Goal: Task Accomplishment & Management: Use online tool/utility

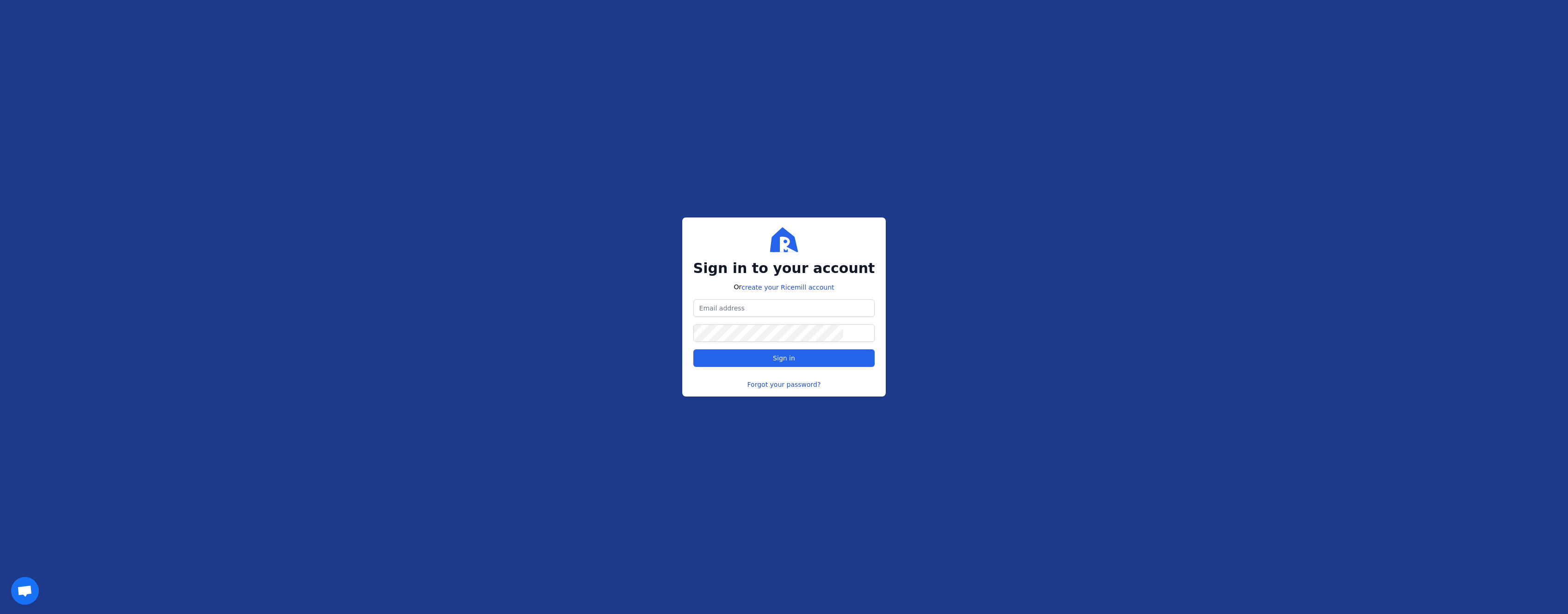
type input "[EMAIL_ADDRESS][DOMAIN_NAME]"
click at [763, 354] on span "Sign in" at bounding box center [784, 358] width 166 height 9
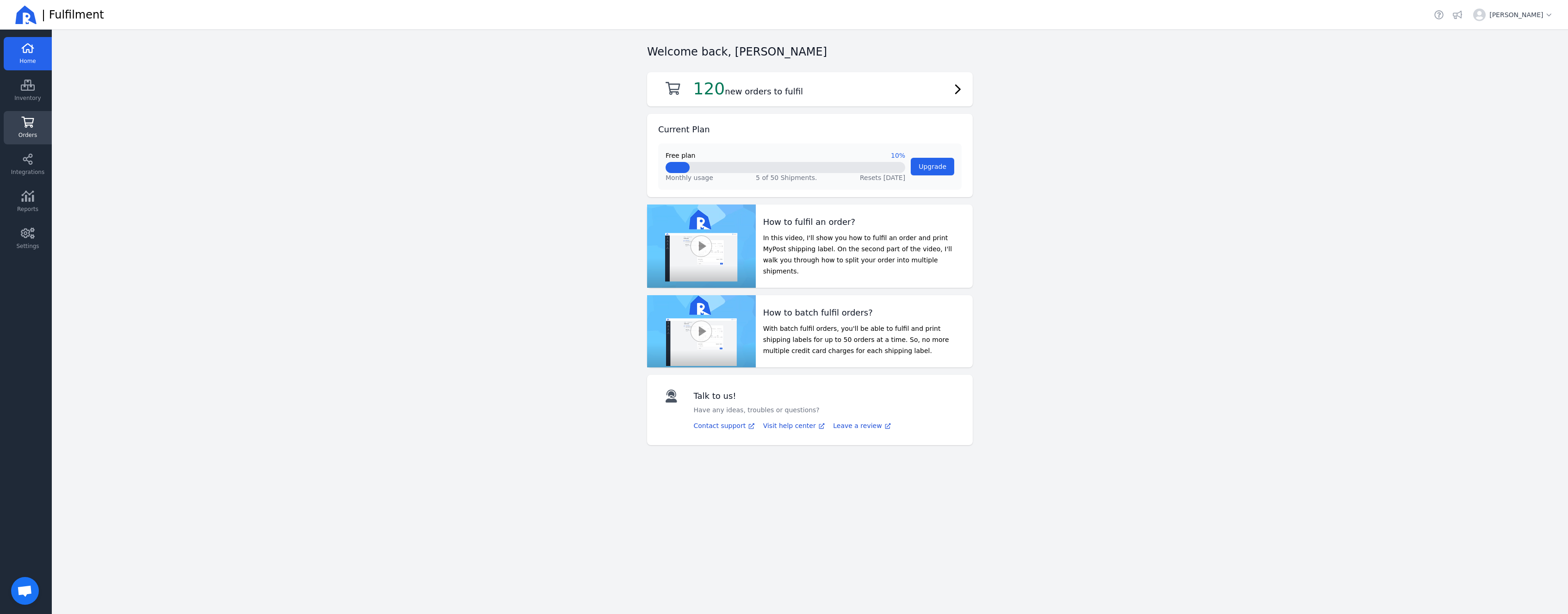
click at [36, 148] on link "Orders" at bounding box center [27, 165] width 48 height 33
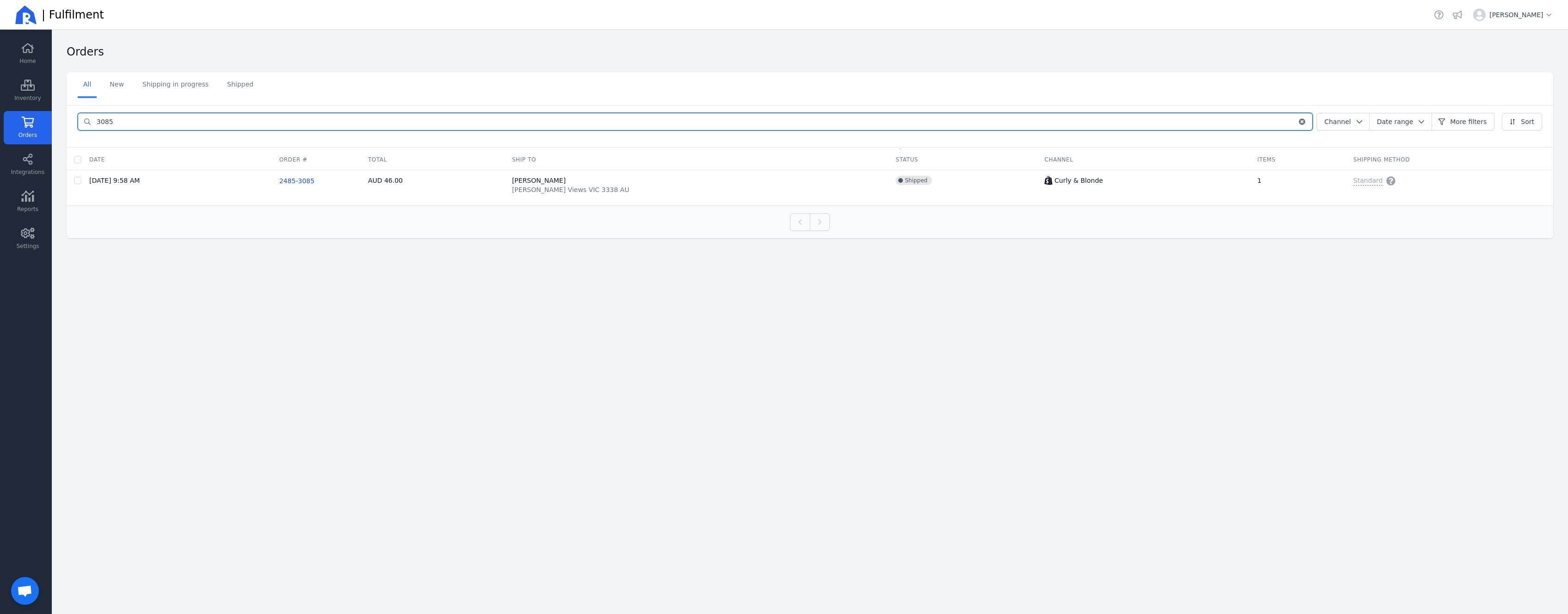
drag, startPoint x: 165, startPoint y: 117, endPoint x: 71, endPoint y: 105, distance: 94.8
click at [91, 114] on input "3085" at bounding box center [694, 122] width 1206 height 17
type input "3"
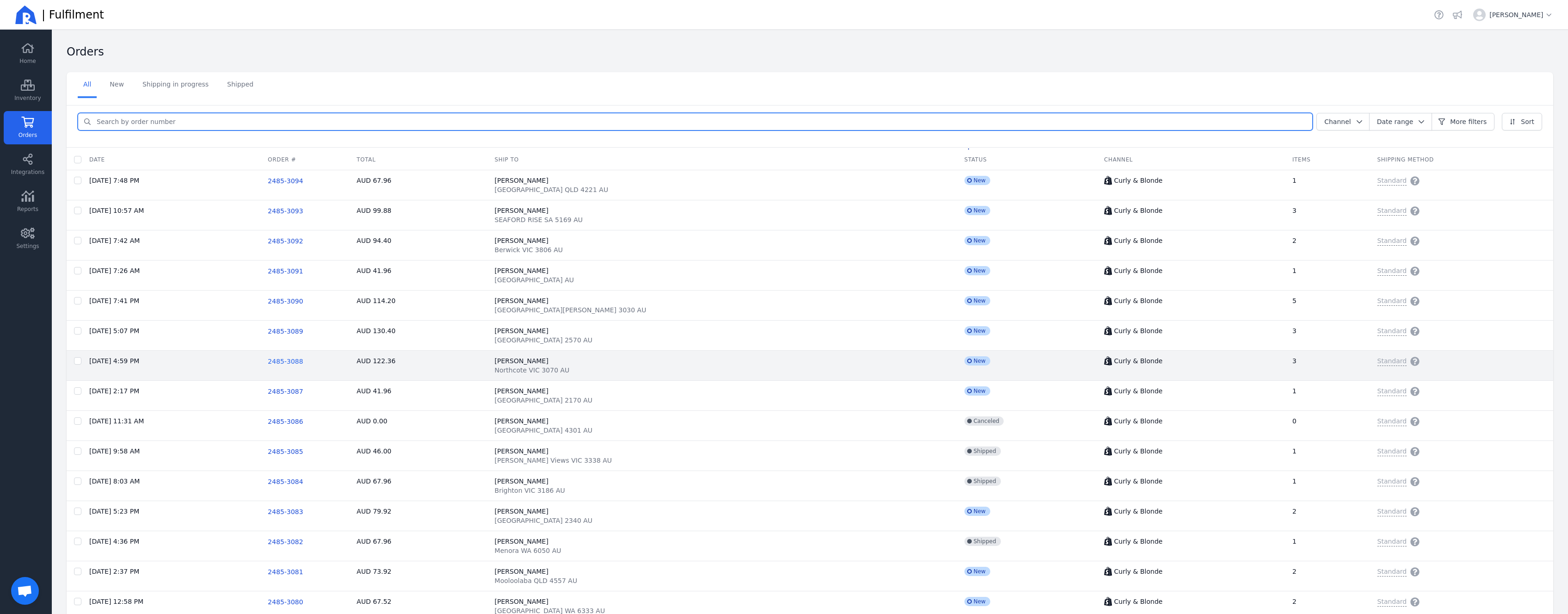
click at [303, 362] on span "2485-3088" at bounding box center [285, 361] width 35 height 8
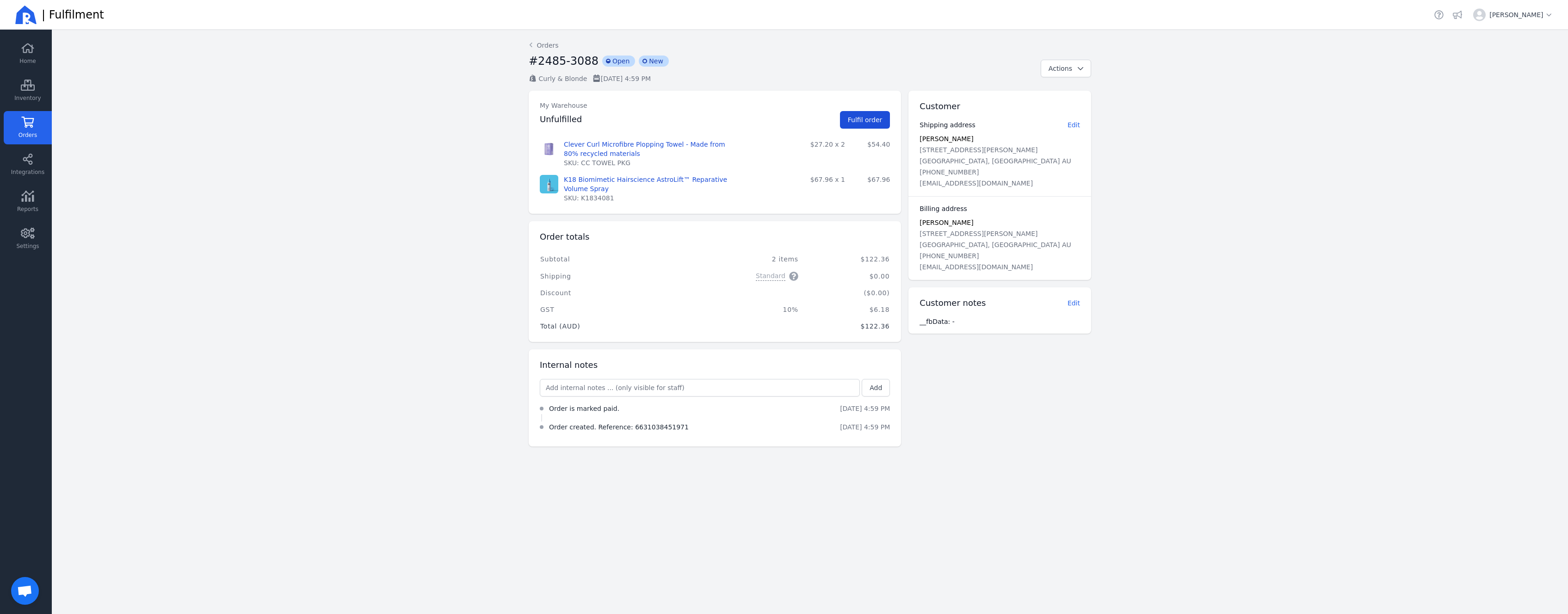
click at [870, 117] on span "Fulfil order" at bounding box center [865, 120] width 34 height 8
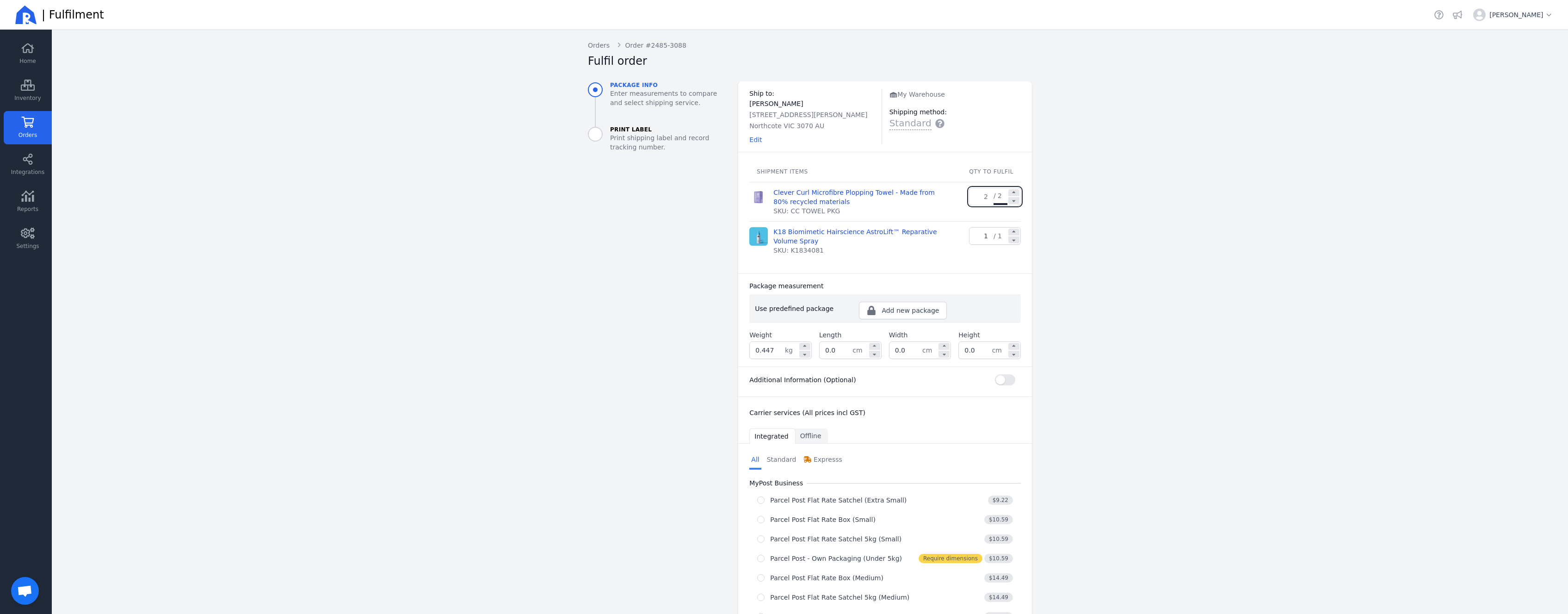
click at [775, 357] on input "0.447" at bounding box center [767, 350] width 35 height 17
drag, startPoint x: 772, startPoint y: 354, endPoint x: 758, endPoint y: 351, distance: 14.3
click at [758, 351] on input "0.447" at bounding box center [767, 350] width 35 height 17
type input "0.500"
click at [848, 350] on div "0.0 cm" at bounding box center [851, 350] width 63 height 18
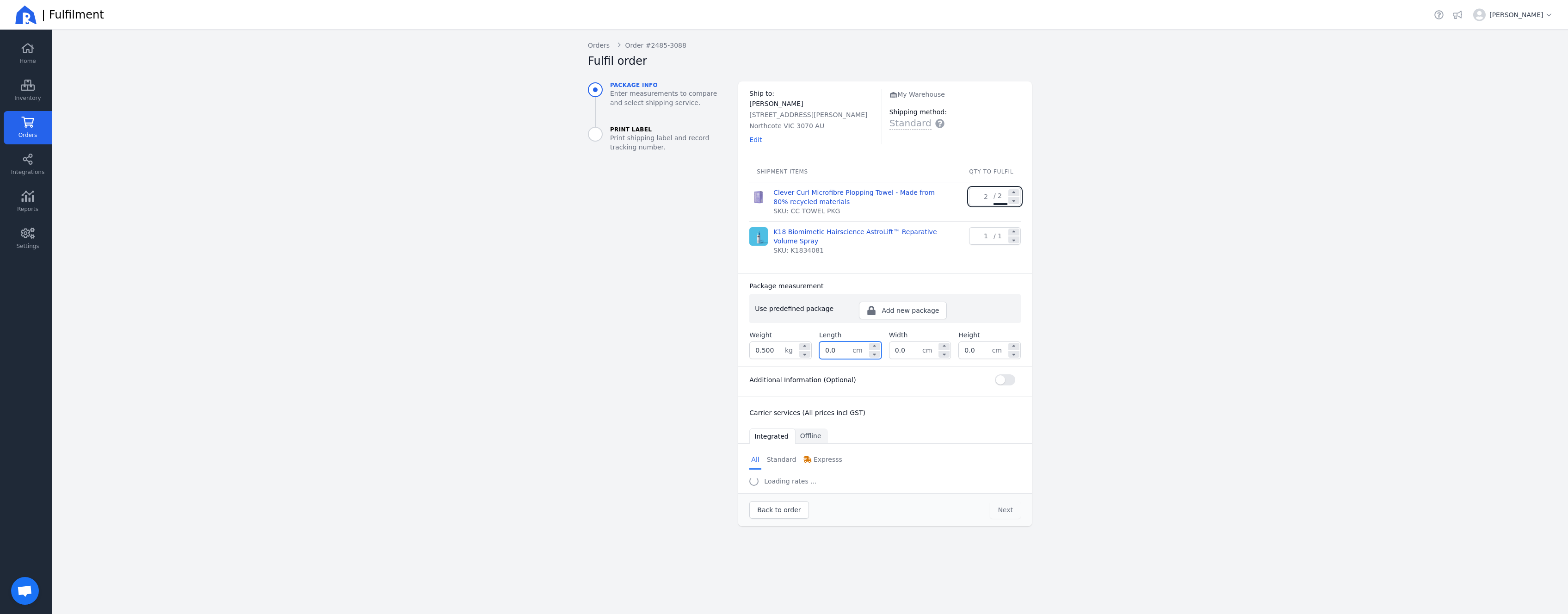
drag, startPoint x: 848, startPoint y: 350, endPoint x: 814, endPoint y: 354, distance: 34.2
click at [819, 354] on div "0.0 cm" at bounding box center [851, 350] width 63 height 18
type input "32.0"
type input "24.0"
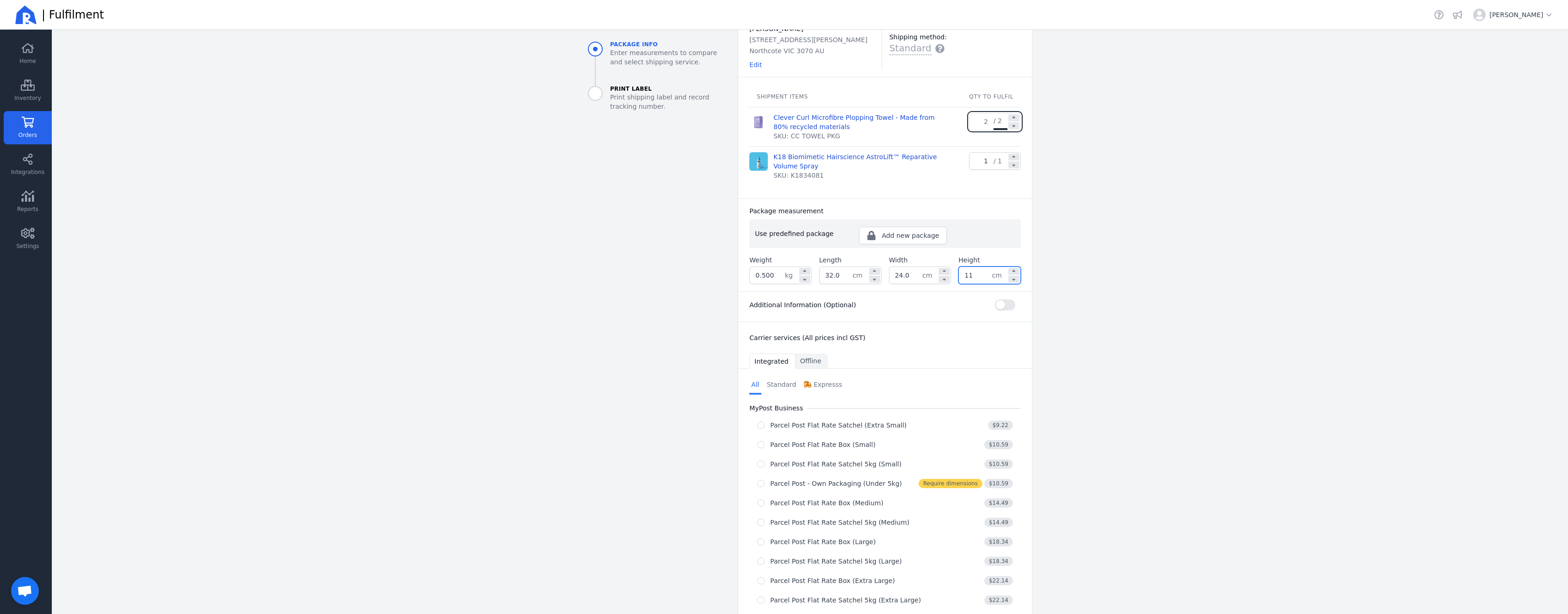
scroll to position [111, 0]
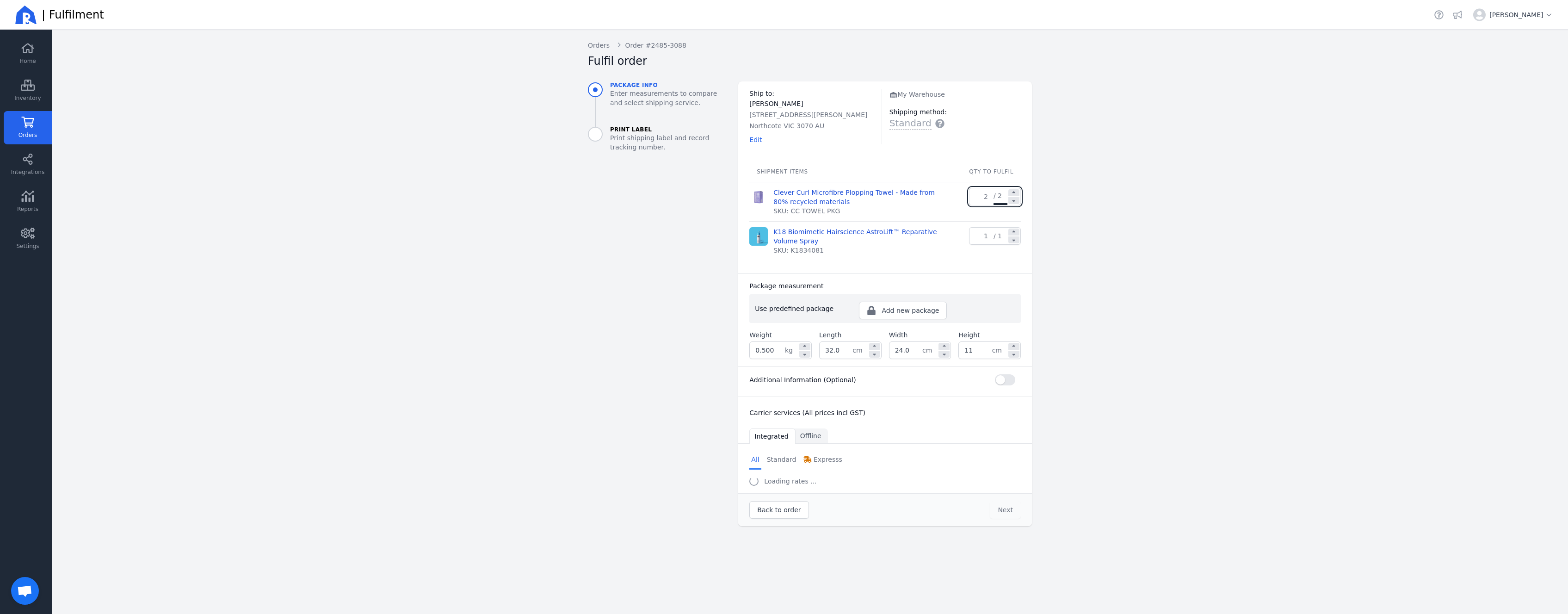
type input "11.0"
click at [645, 393] on aside "Package info Enter measurements to compare and select shipping service. Print L…" at bounding box center [656, 304] width 151 height 445
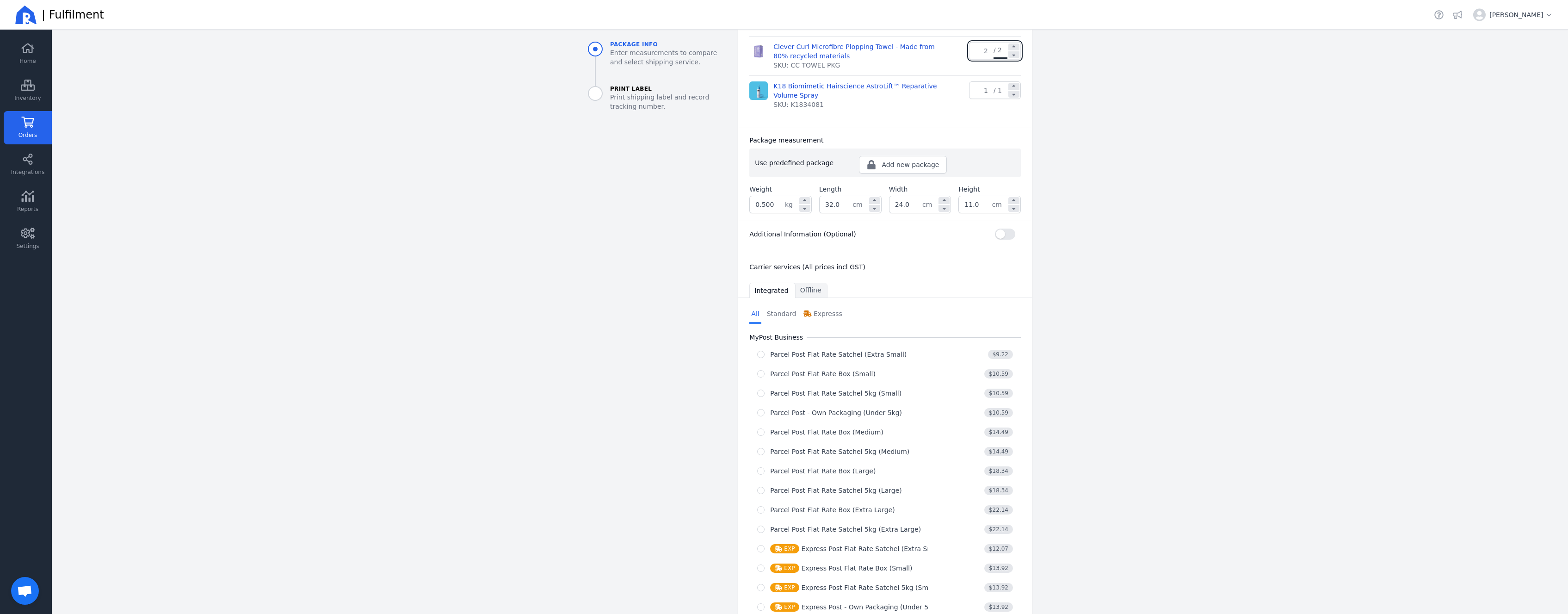
scroll to position [148, 0]
click at [766, 411] on div "Parcel Post - Own Packaging (Under 5kg)" at bounding box center [842, 410] width 170 height 9
radio input "true"
select select "0"
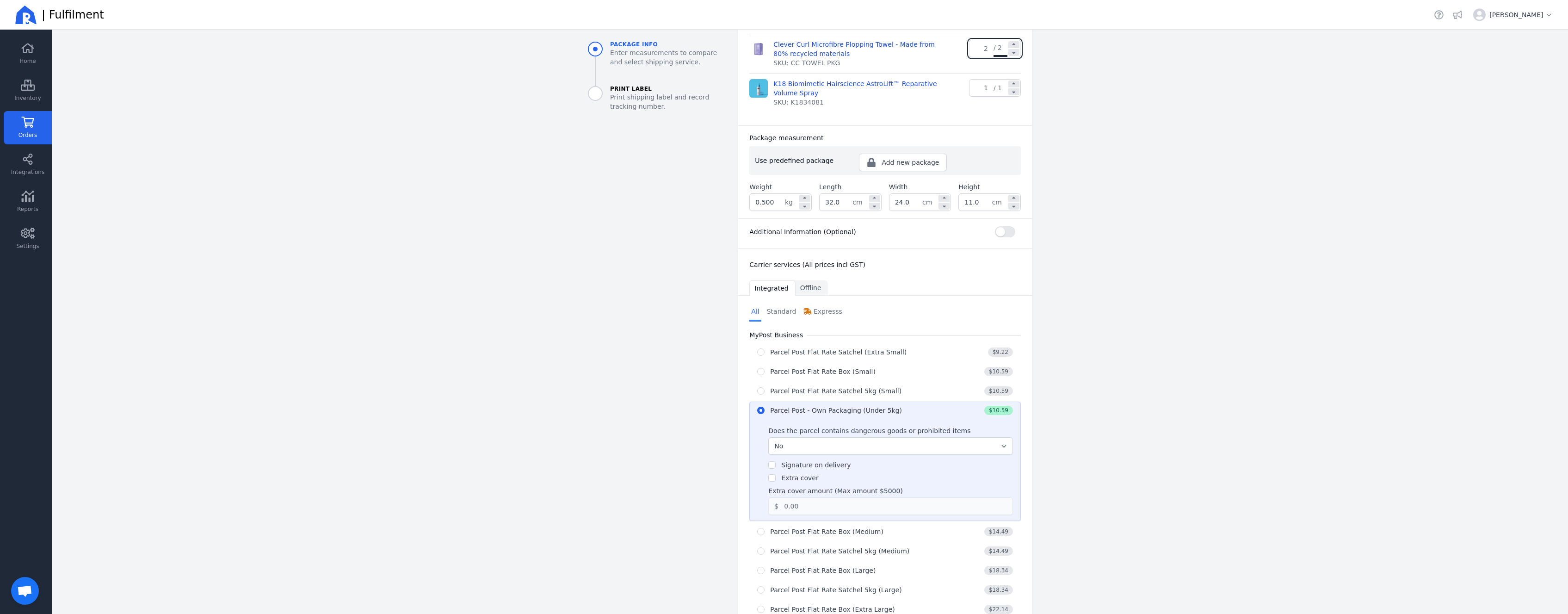
scroll to position [278, 0]
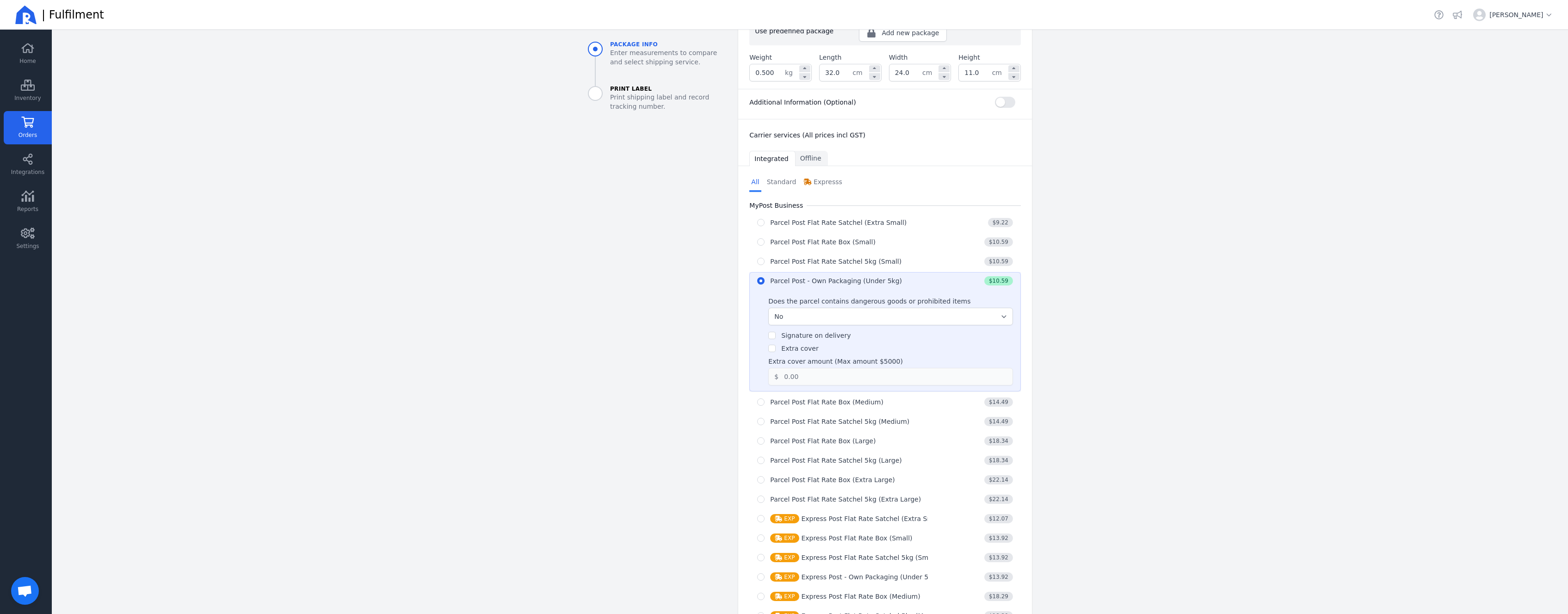
click at [784, 350] on label "Extra cover" at bounding box center [800, 348] width 37 height 8
click at [775, 350] on input "Extra cover" at bounding box center [772, 348] width 8 height 8
checkbox input "true"
drag, startPoint x: 855, startPoint y: 377, endPoint x: 750, endPoint y: 374, distance: 105.0
click at [779, 374] on input "0.00" at bounding box center [889, 377] width 221 height 17
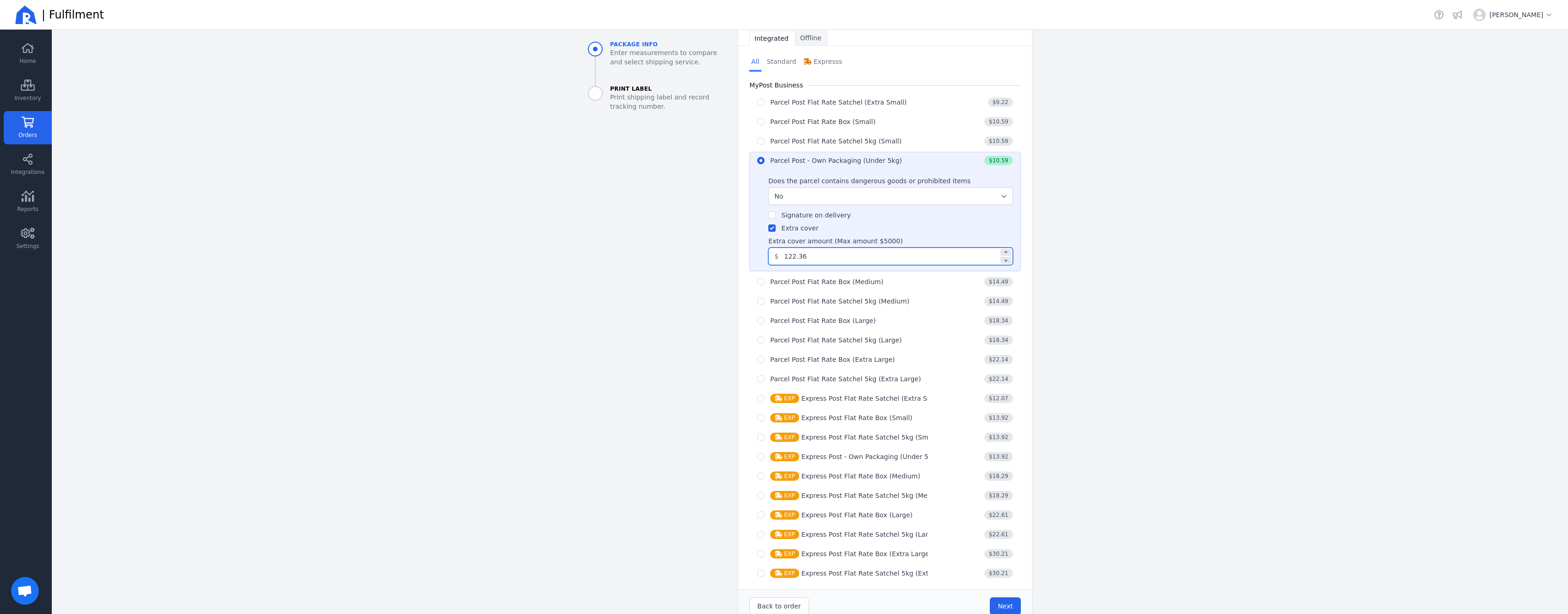
scroll to position [417, 0]
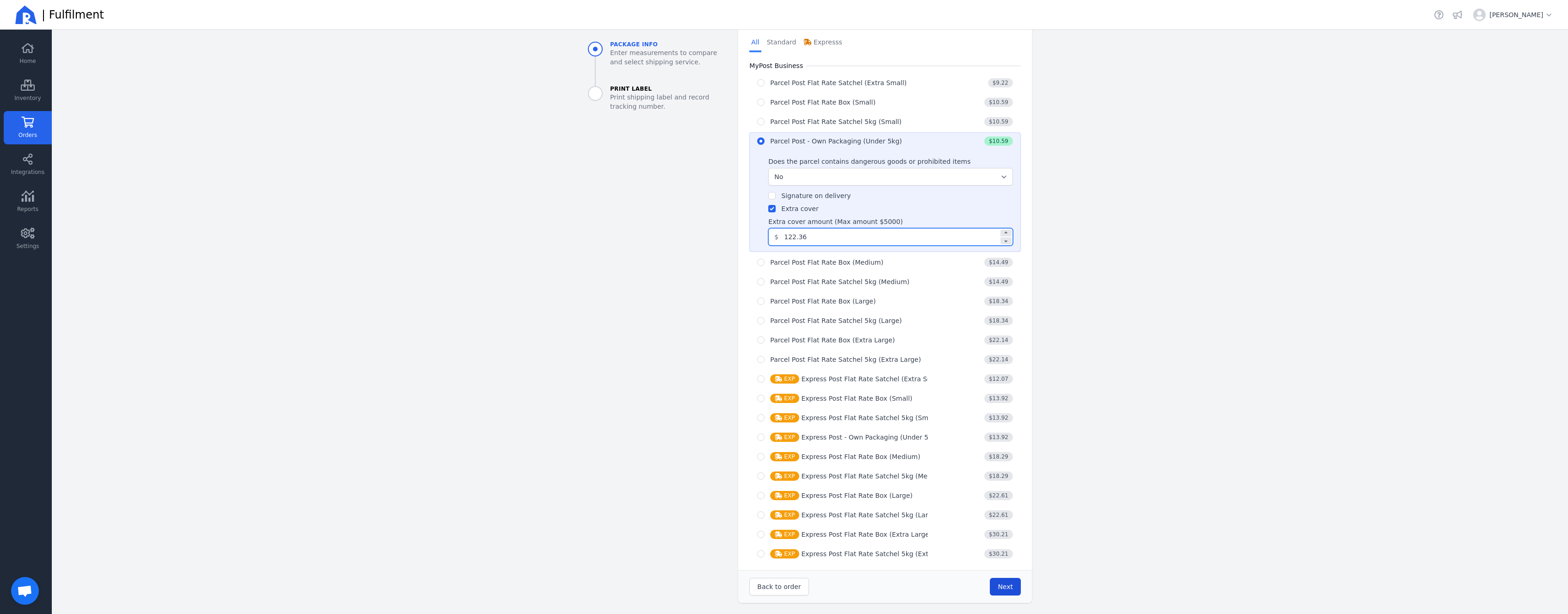
type input "122.36"
click at [1008, 589] on span "Next" at bounding box center [1005, 587] width 15 height 8
type input "32.0"
type input "24.0"
type input "11.0"
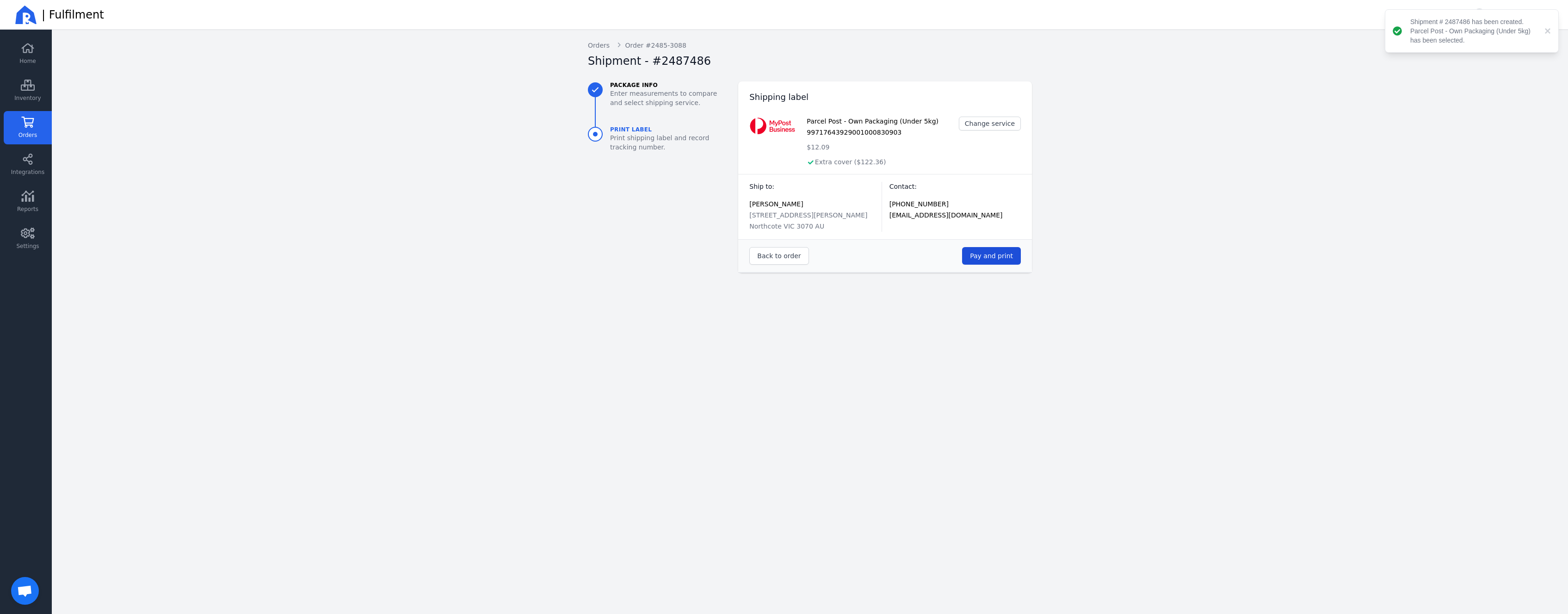
click at [995, 255] on span "Pay and print" at bounding box center [991, 256] width 43 height 8
click at [43, 124] on link "Orders" at bounding box center [27, 128] width 48 height 33
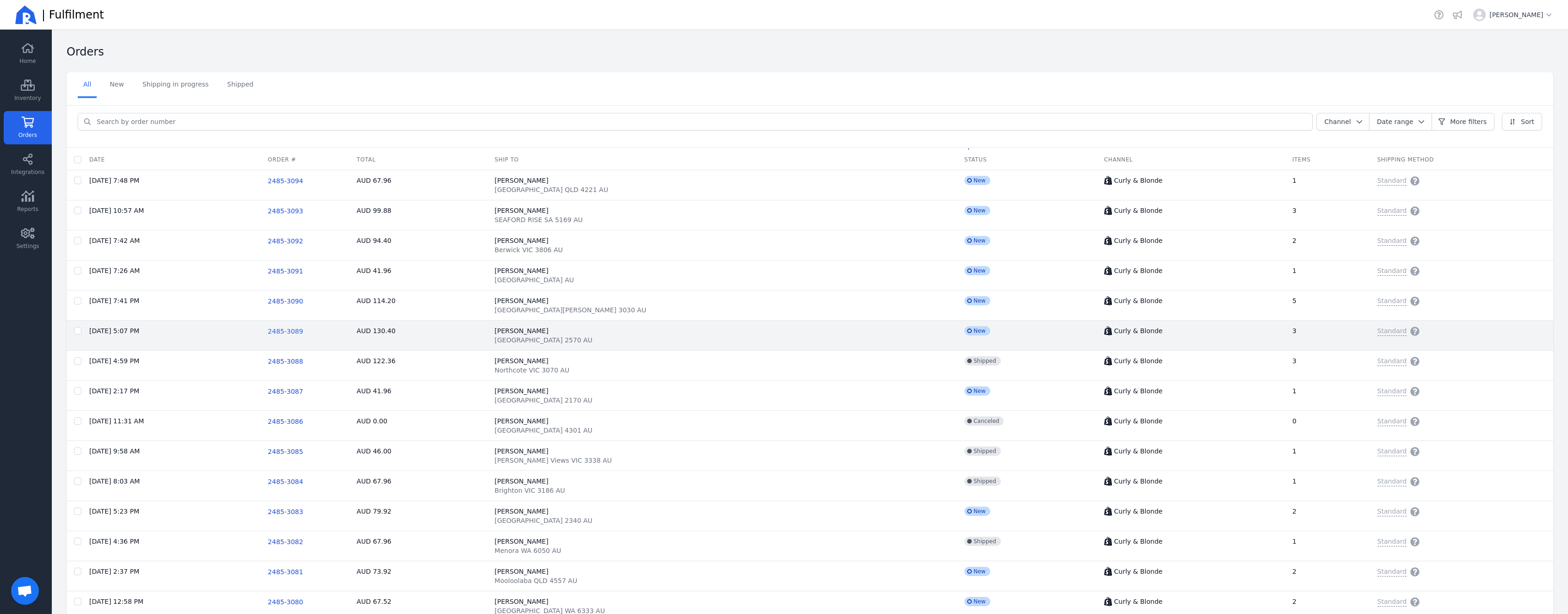
click at [303, 330] on span "2485-3089" at bounding box center [285, 331] width 35 height 8
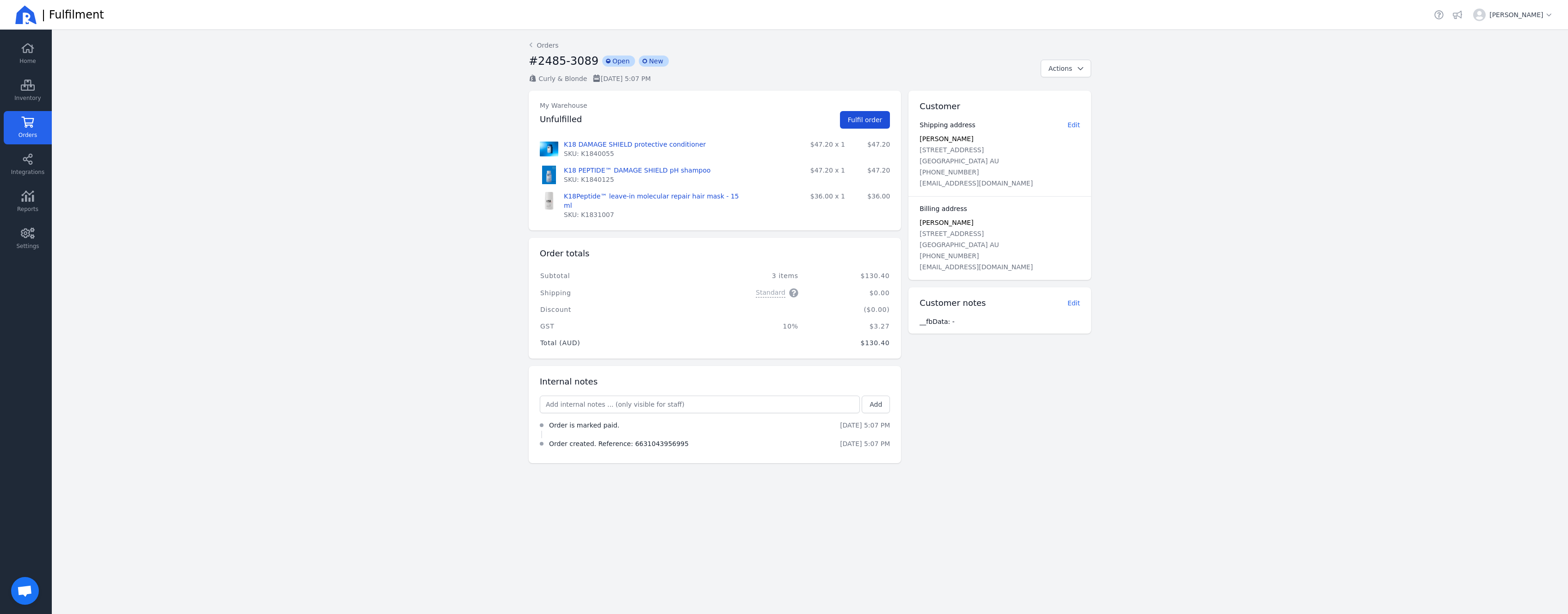
click at [856, 123] on span "Fulfil order" at bounding box center [865, 120] width 34 height 8
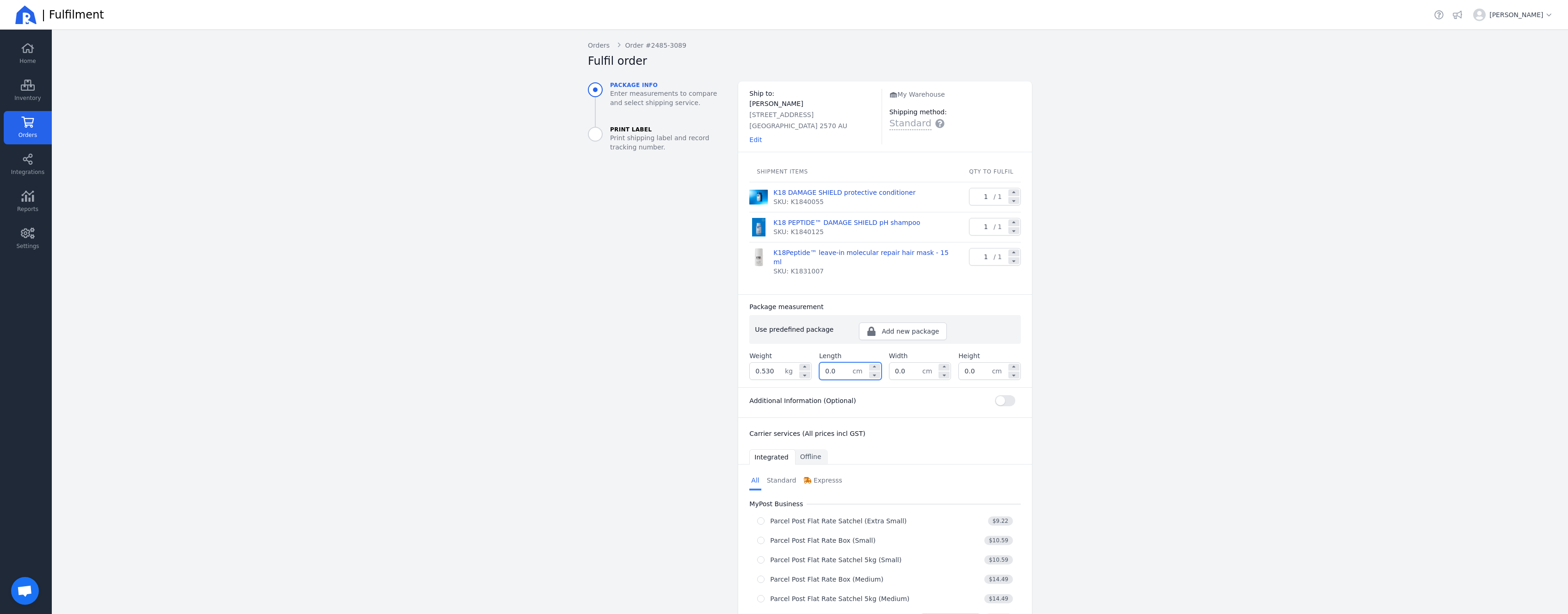
drag, startPoint x: 842, startPoint y: 361, endPoint x: 819, endPoint y: 362, distance: 23.0
click at [819, 363] on input "0.0" at bounding box center [835, 371] width 33 height 17
type input "32.0"
type input "24.0"
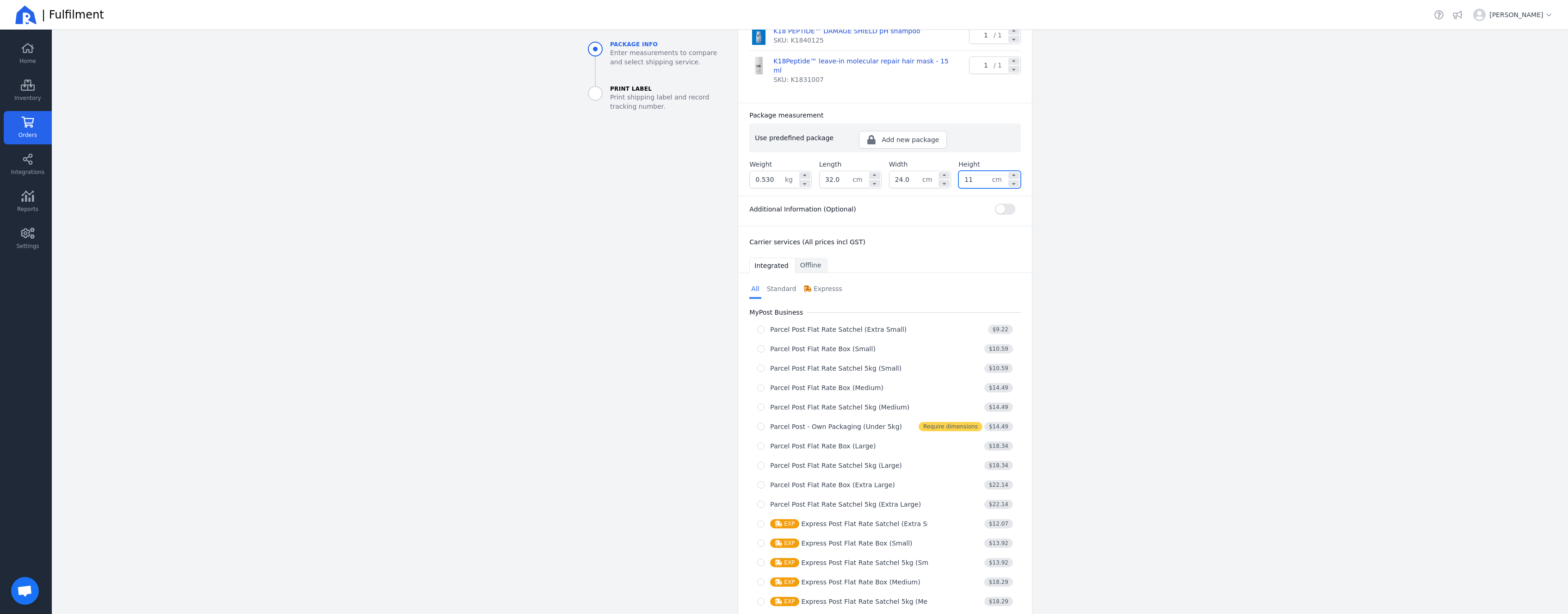
scroll to position [194, 0]
type input "11.0"
click at [604, 332] on aside "Package info Enter measurements to compare and select shipping service. Print L…" at bounding box center [656, 316] width 151 height 858
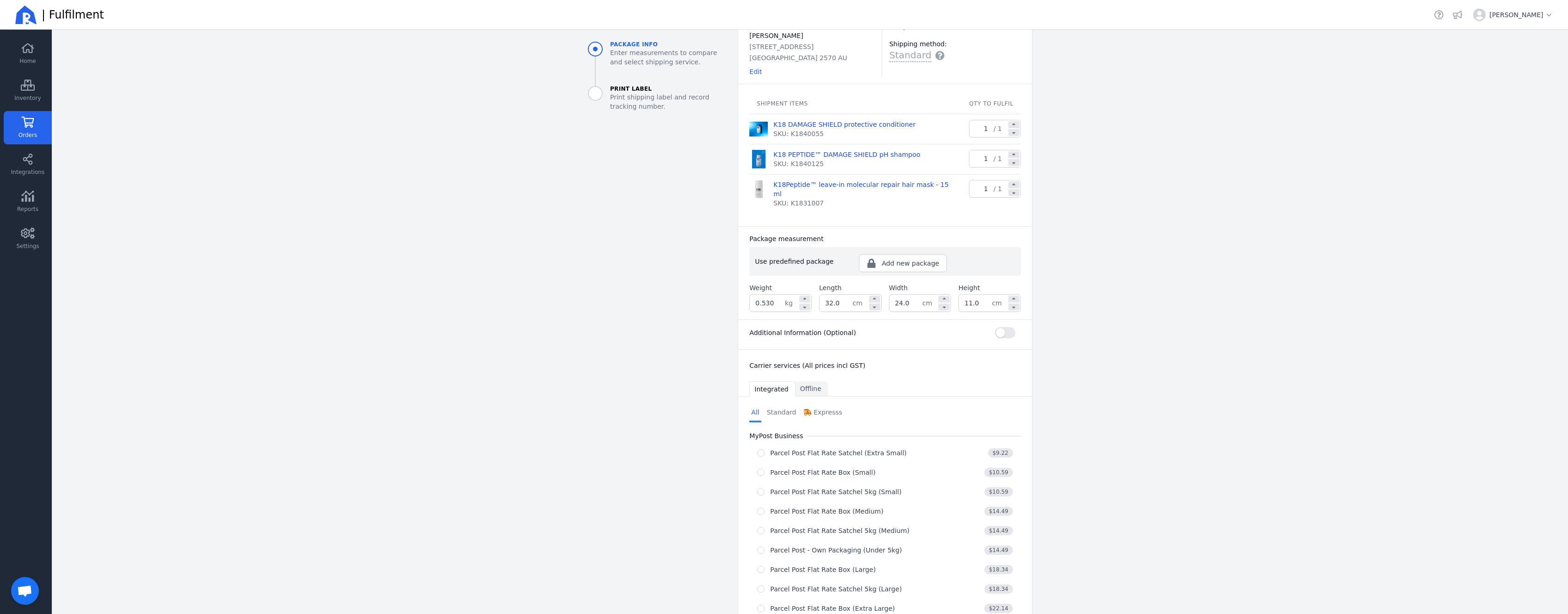
scroll to position [83, 0]
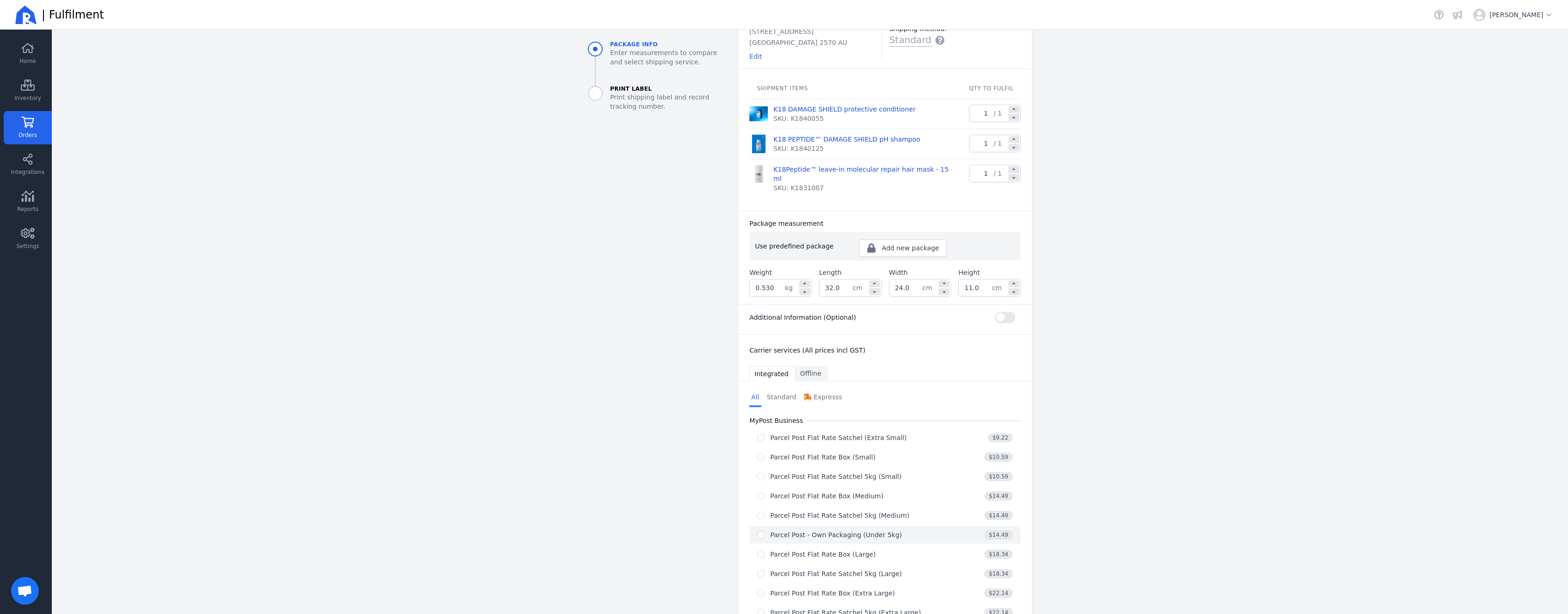
click at [801, 530] on div "Parcel Post - Own Packaging (Under 5kg)" at bounding box center [836, 535] width 132 height 9
radio input "true"
select select "0"
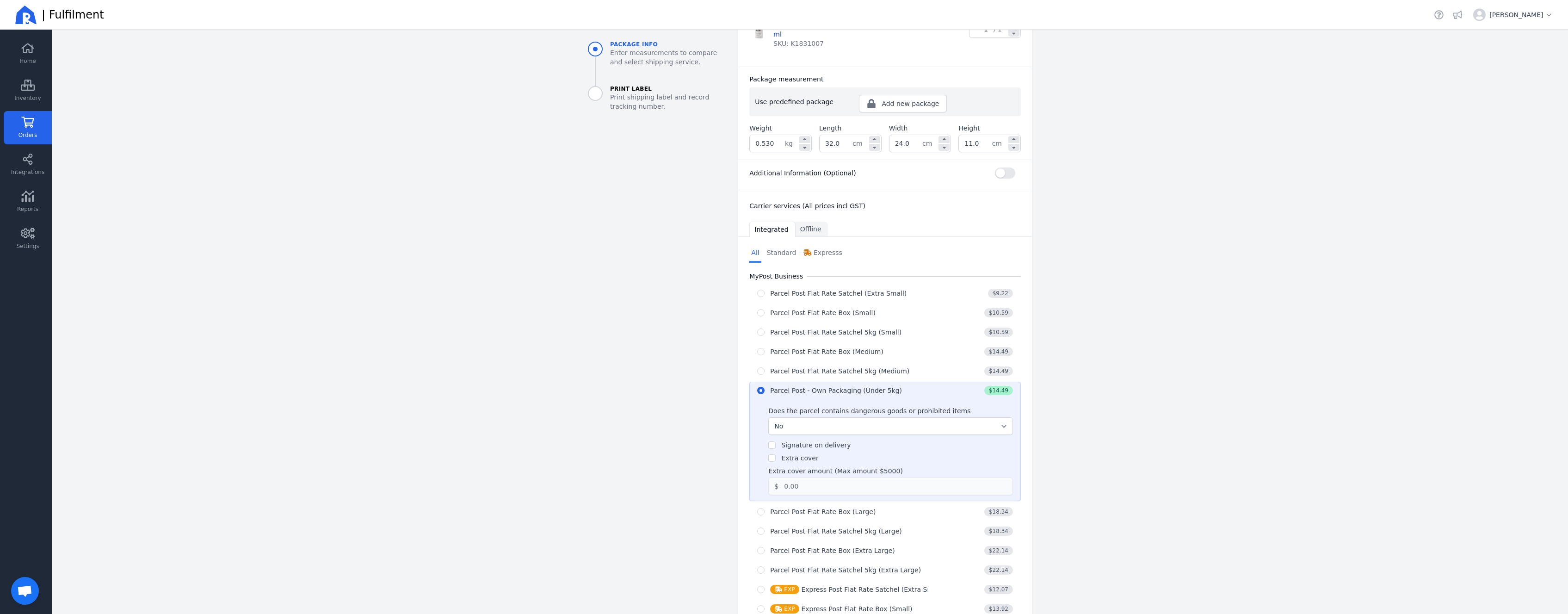
scroll to position [231, 0]
click at [782, 450] on div "Extra cover" at bounding box center [800, 454] width 37 height 9
click at [772, 450] on div "Extra cover" at bounding box center [793, 454] width 50 height 9
click at [771, 451] on input "Extra cover" at bounding box center [772, 454] width 8 height 8
checkbox input "true"
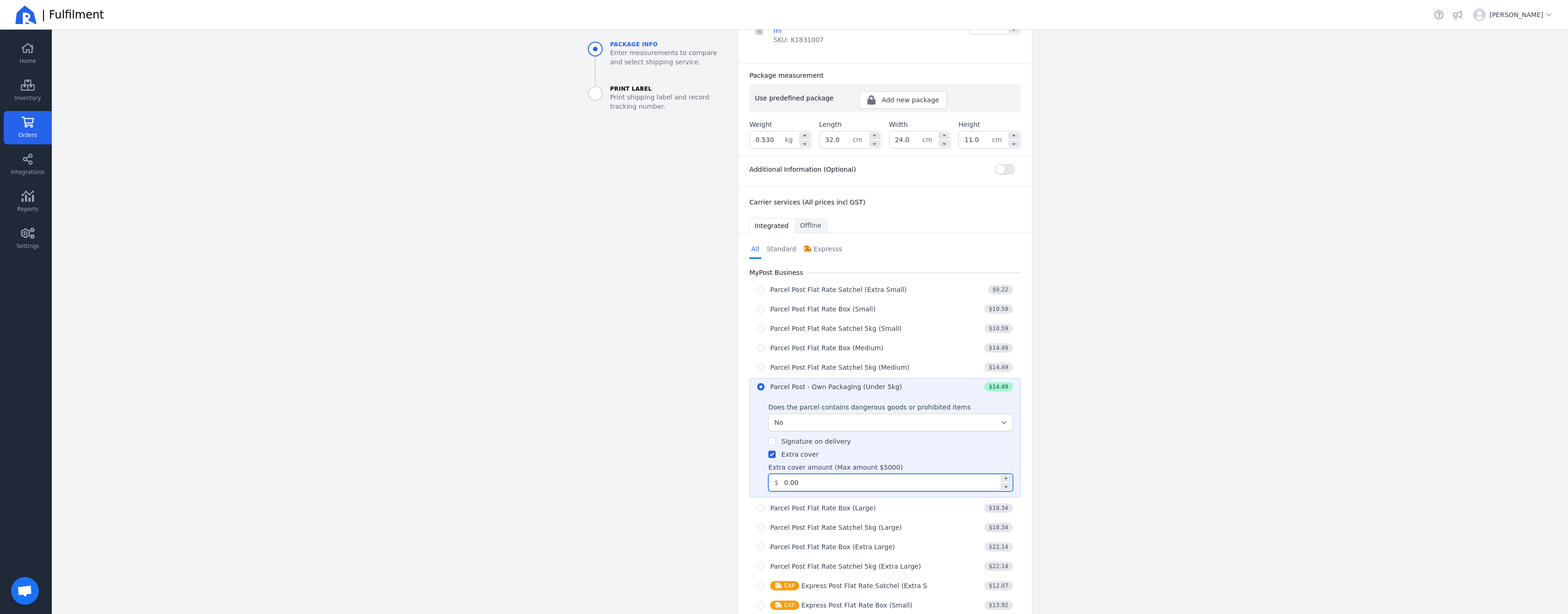
drag, startPoint x: 801, startPoint y: 473, endPoint x: 718, endPoint y: 467, distance: 83.2
click at [779, 474] on input "0.00" at bounding box center [889, 483] width 221 height 17
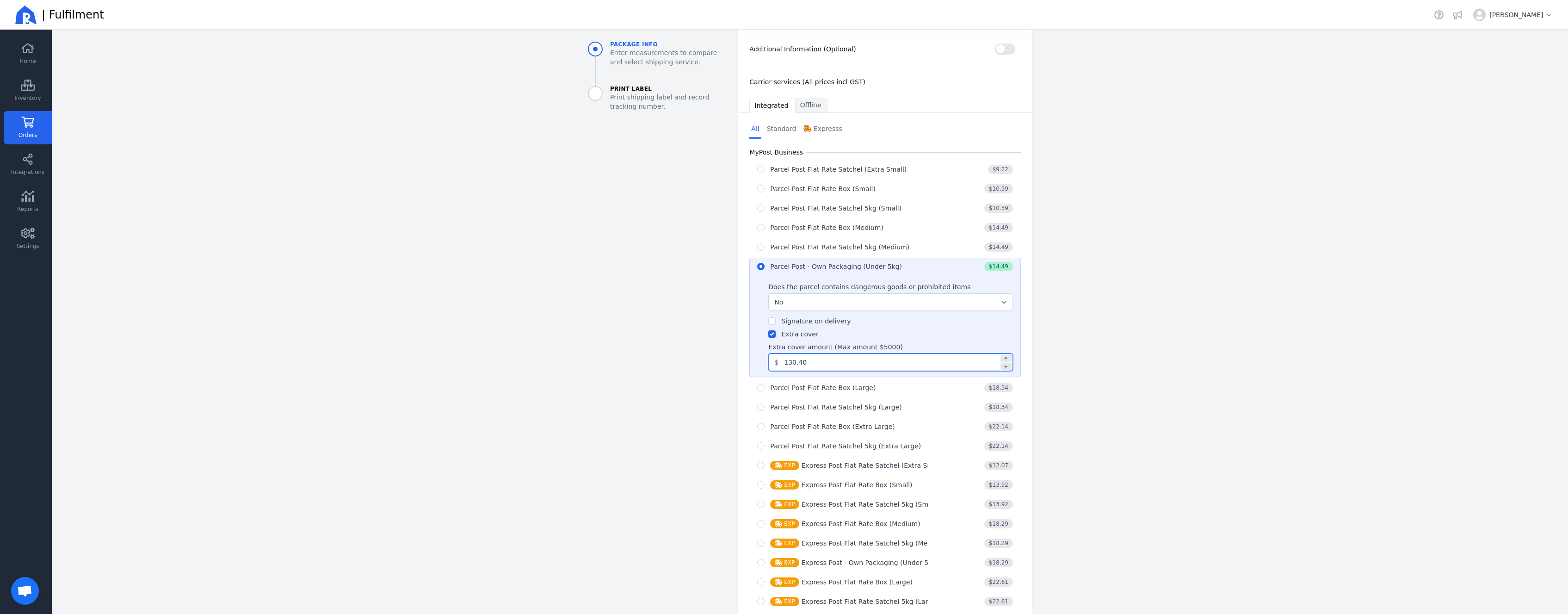
scroll to position [429, 0]
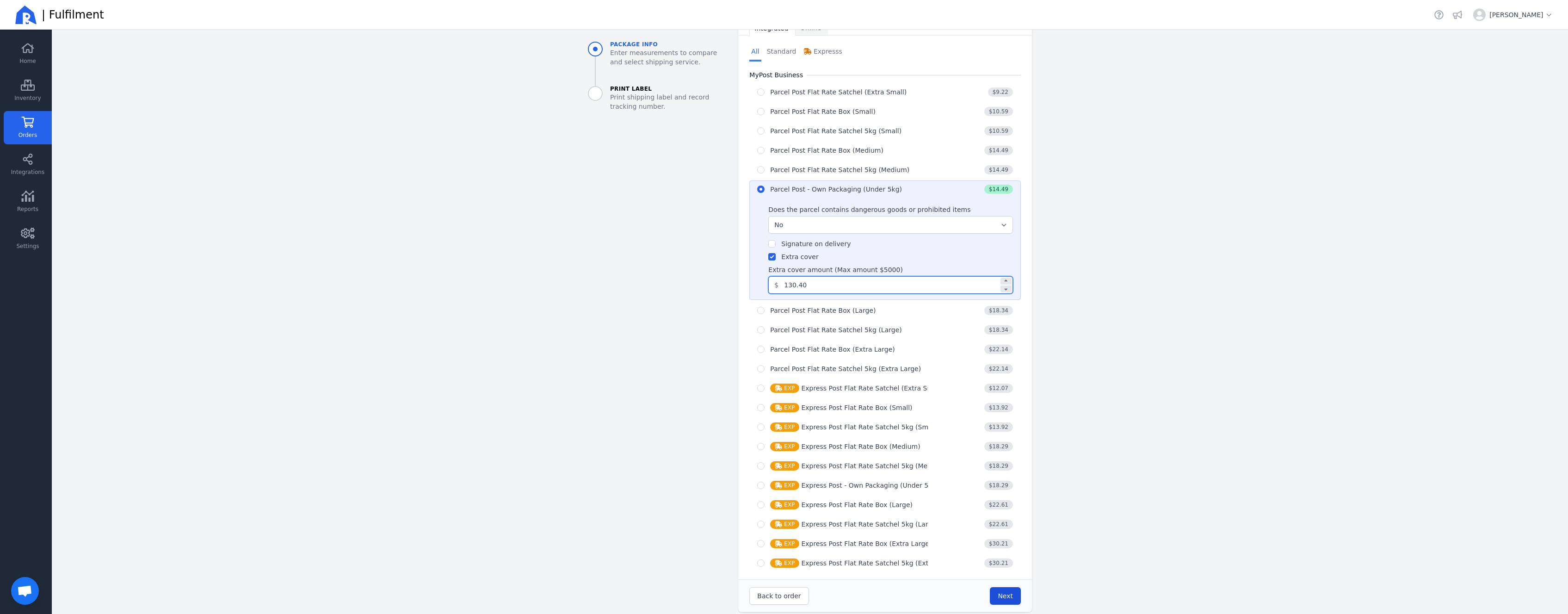
type input "130.40"
click at [1005, 592] on span "Next" at bounding box center [1005, 596] width 15 height 8
type input "32.0"
type input "24.0"
type input "11.0"
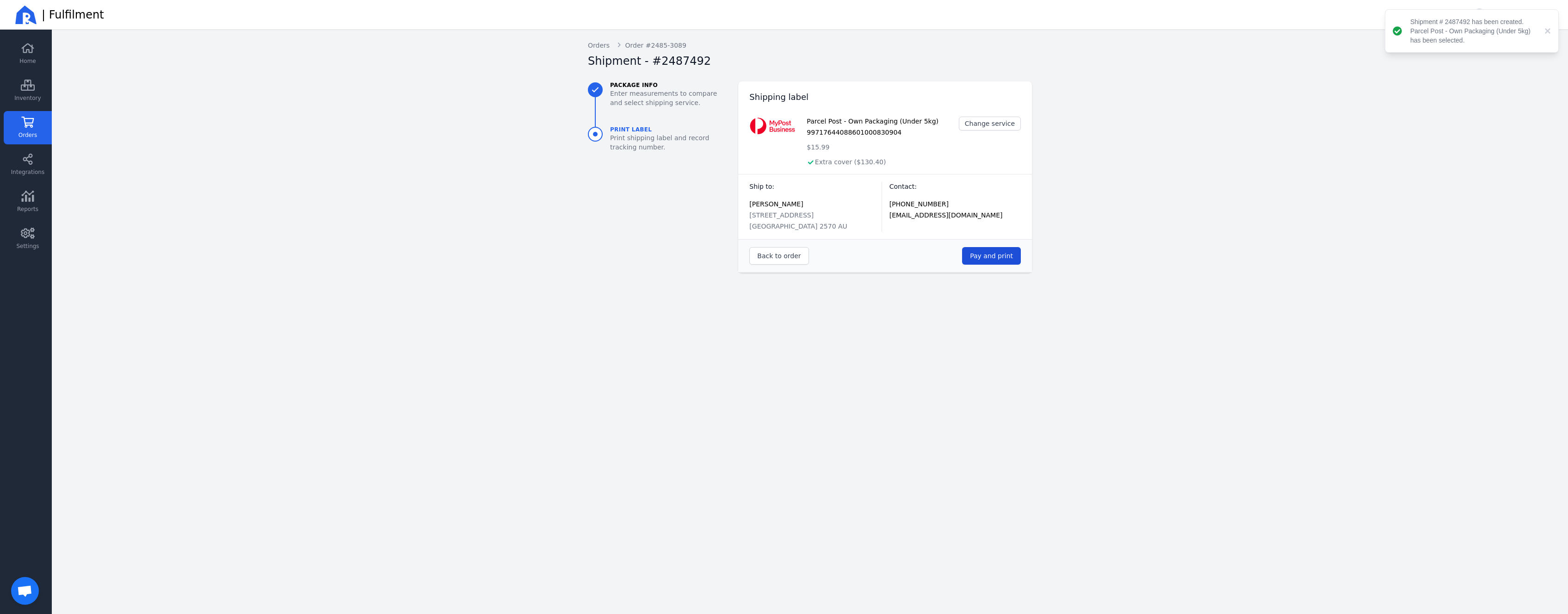
click at [1017, 257] on button "Pay and print" at bounding box center [992, 256] width 59 height 18
click at [38, 128] on link "Orders" at bounding box center [27, 128] width 48 height 33
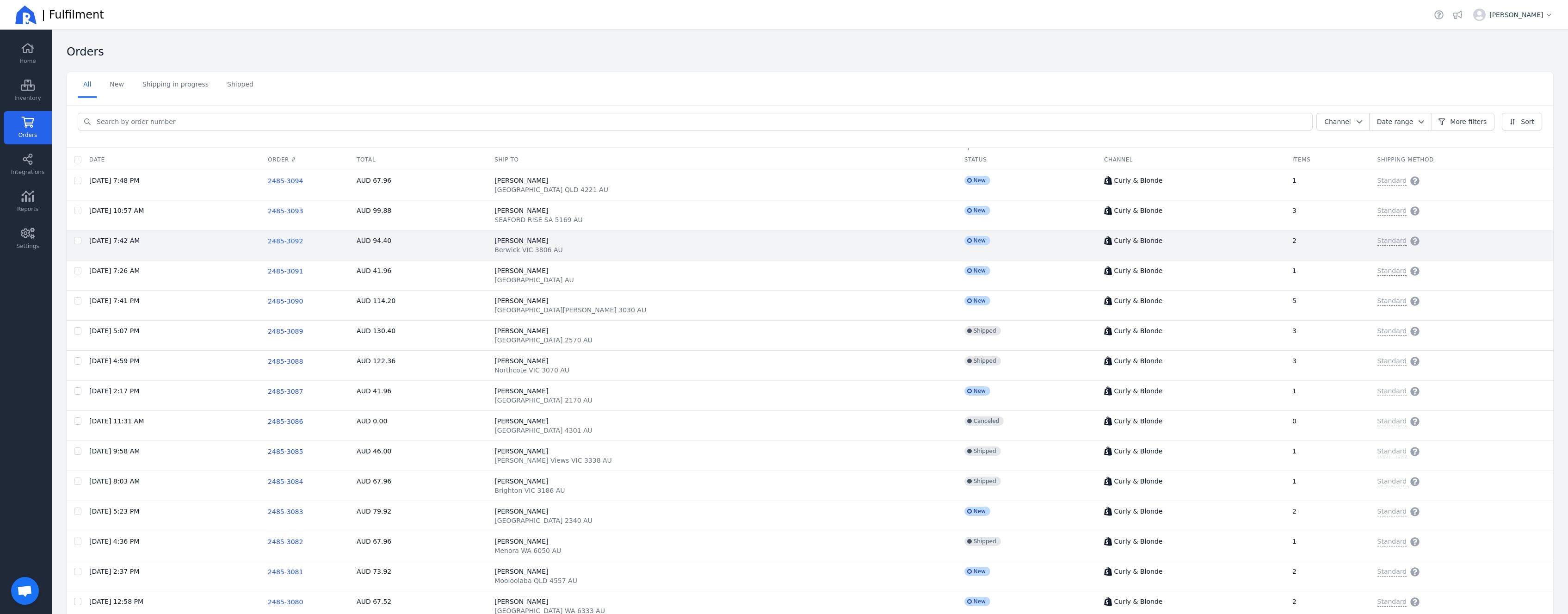
click at [303, 243] on span "2485-3092" at bounding box center [285, 241] width 35 height 8
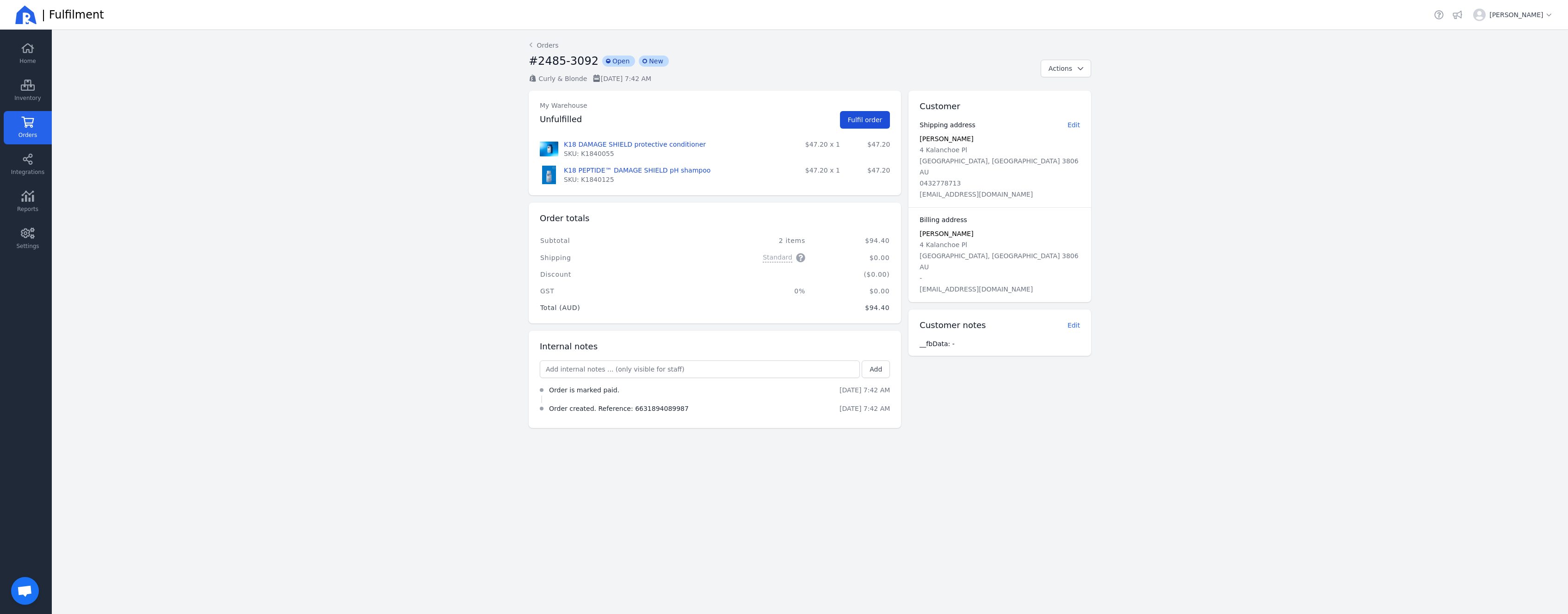
click at [877, 128] on button "Fulfil order" at bounding box center [865, 120] width 50 height 18
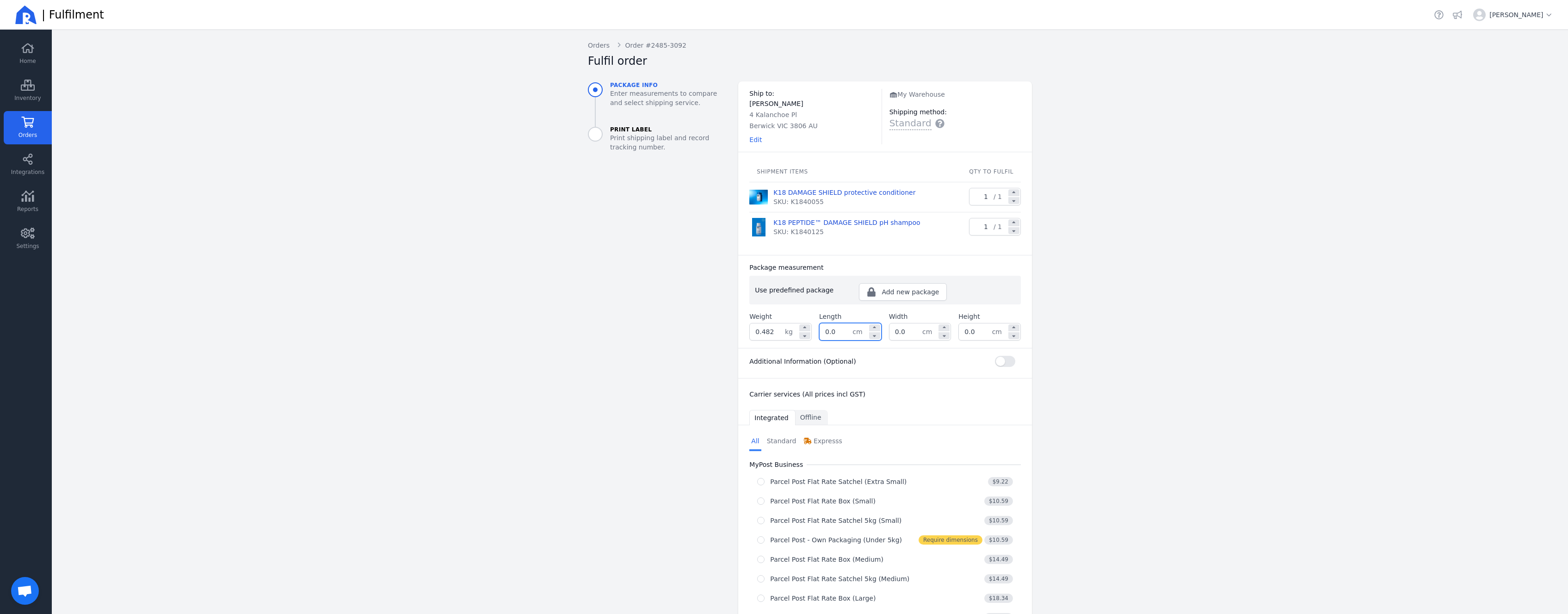
drag, startPoint x: 847, startPoint y: 333, endPoint x: 762, endPoint y: 326, distance: 85.3
click at [819, 327] on div "0.0 cm" at bounding box center [851, 332] width 63 height 18
type input "0"
type input "32.0"
type input "24.0"
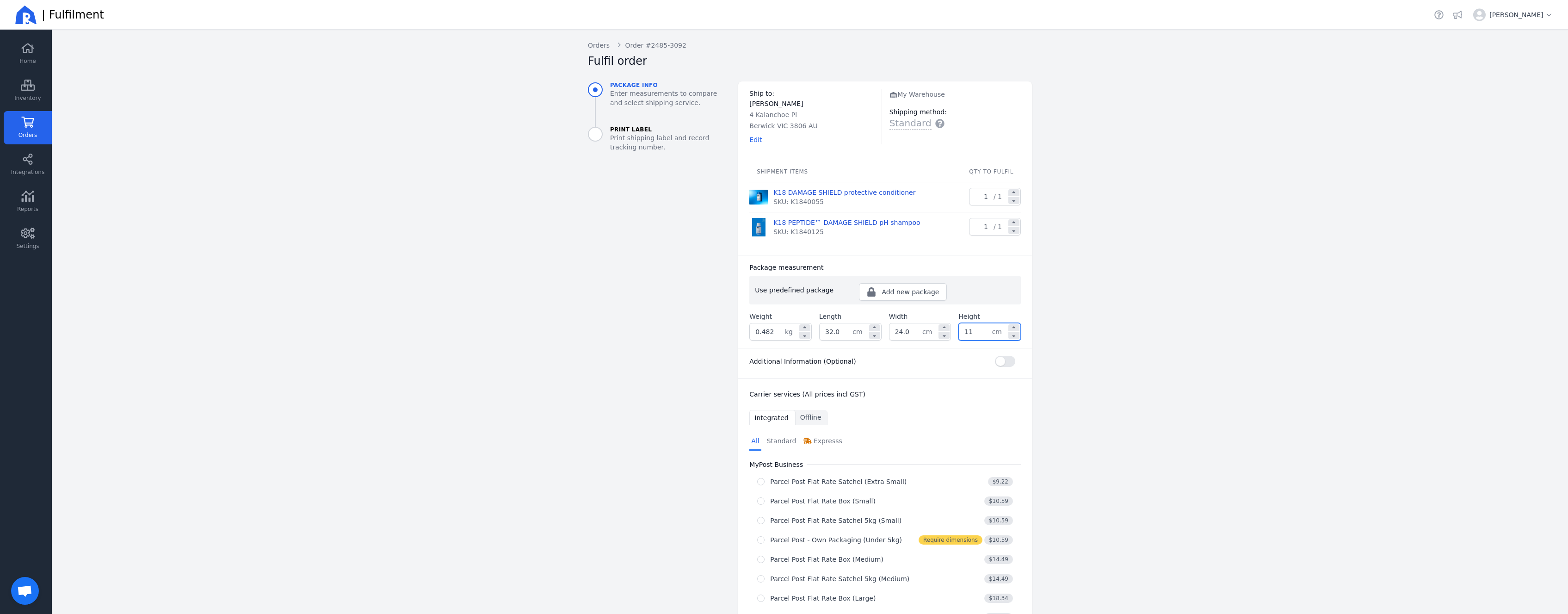
type input "11.0"
click at [634, 296] on aside "Package info Enter measurements to compare and select shipping service. Print L…" at bounding box center [656, 491] width 151 height 818
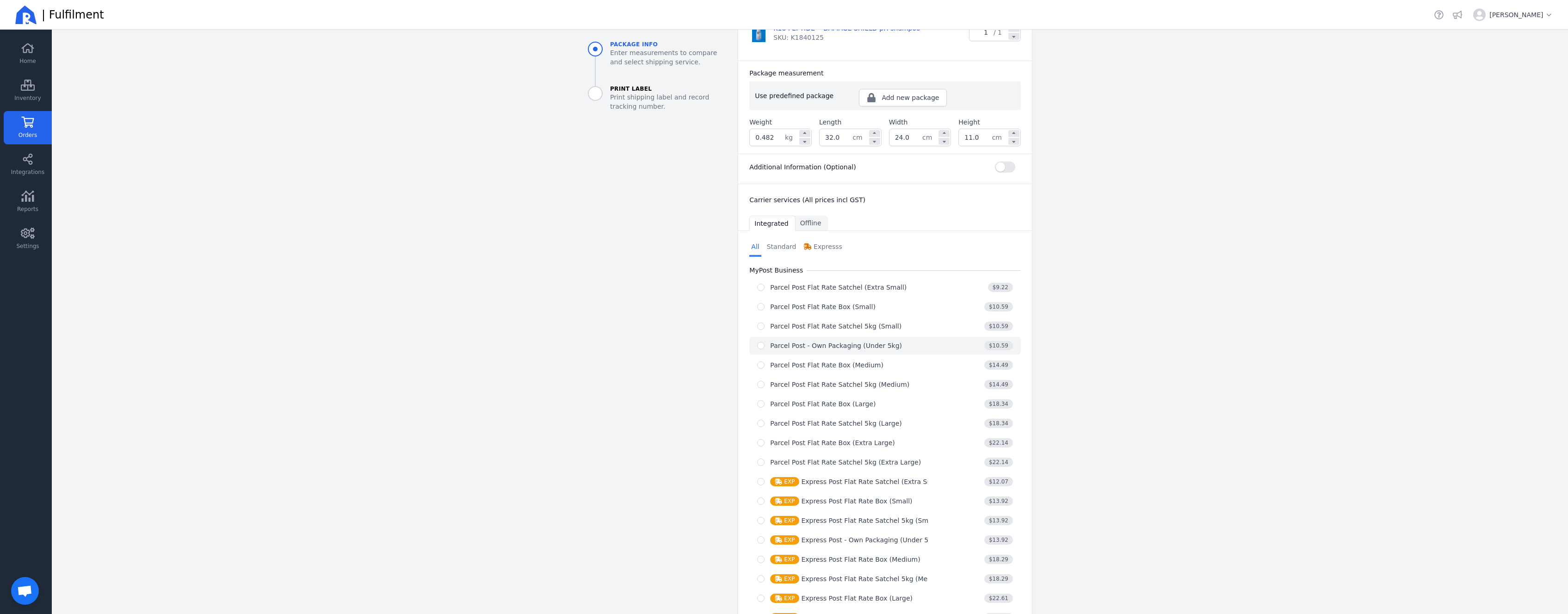
click at [816, 345] on div "Parcel Post - Own Packaging (Under 5kg)" at bounding box center [836, 345] width 132 height 9
radio input "true"
select select "0"
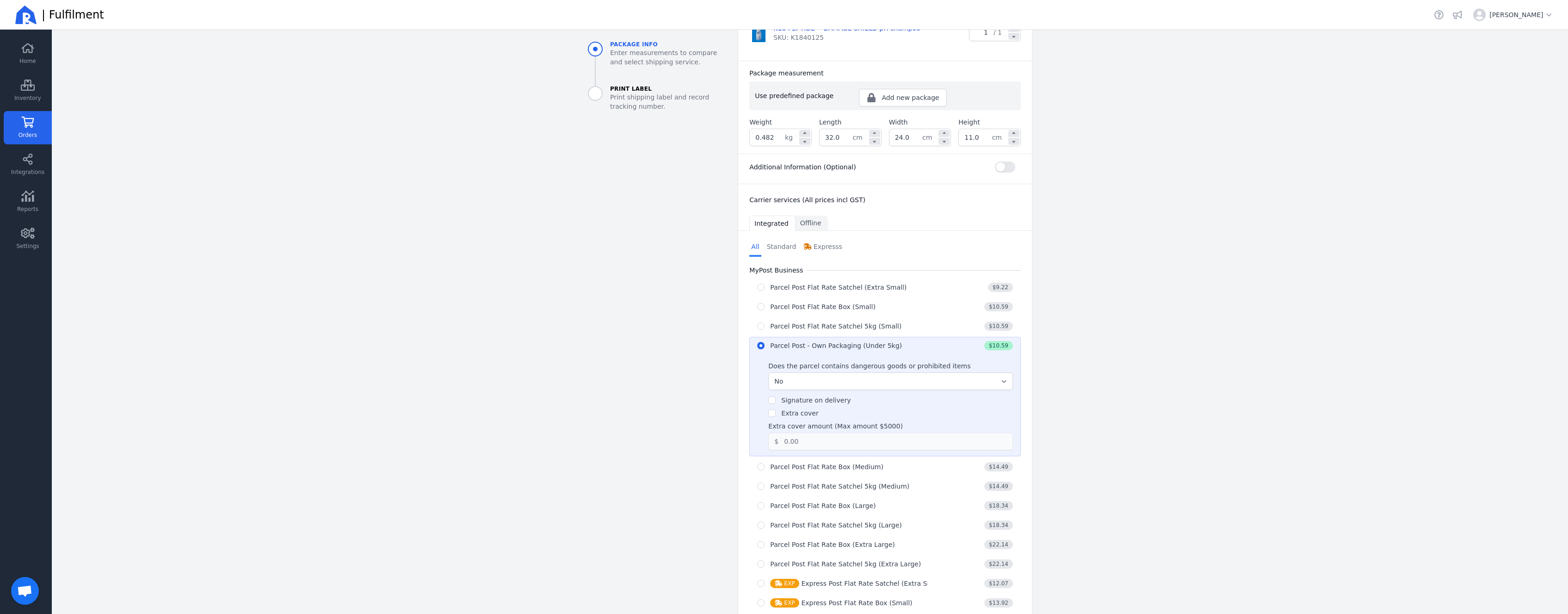
click at [815, 414] on div "Does the parcel contains dangerous goods or prohibited items Select... No Yes S…" at bounding box center [890, 403] width 244 height 93
click at [784, 414] on label "Extra cover" at bounding box center [800, 413] width 37 height 8
click at [775, 414] on input "Extra cover" at bounding box center [772, 413] width 8 height 8
checkbox input "true"
drag, startPoint x: 811, startPoint y: 438, endPoint x: 745, endPoint y: 432, distance: 66.3
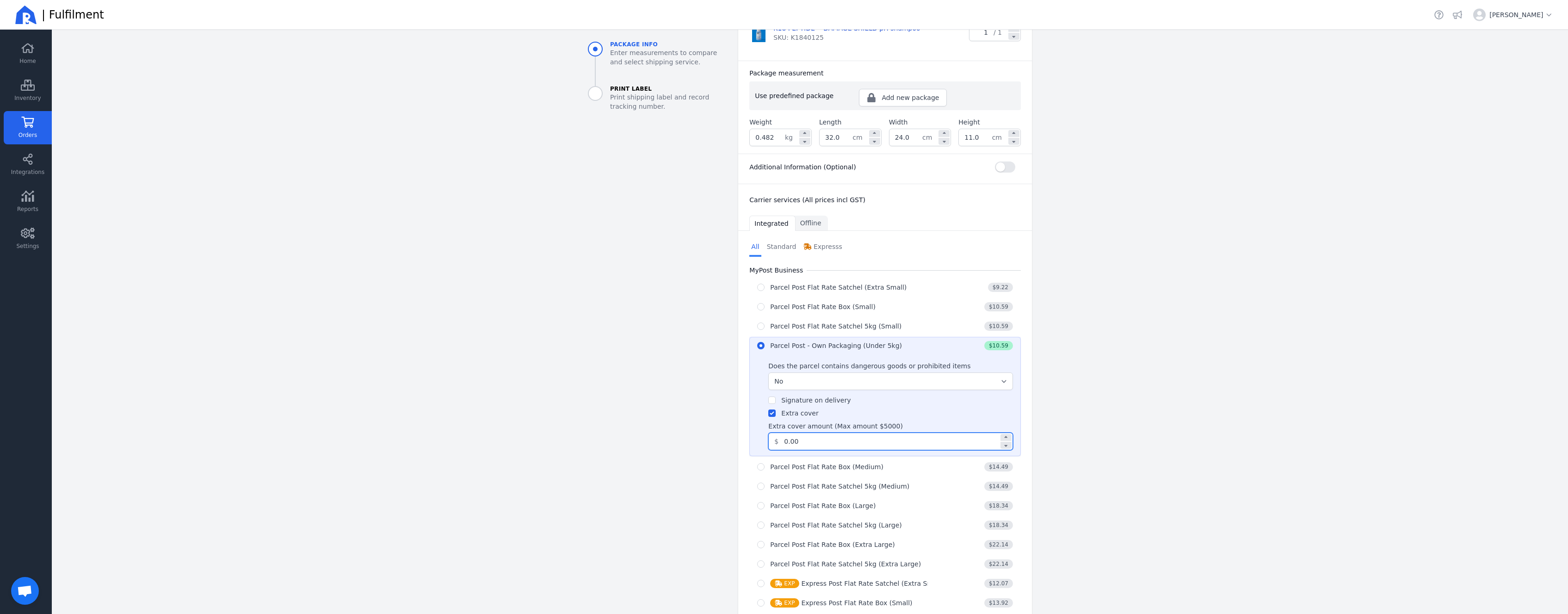
click at [779, 433] on input "0.00" at bounding box center [889, 441] width 221 height 17
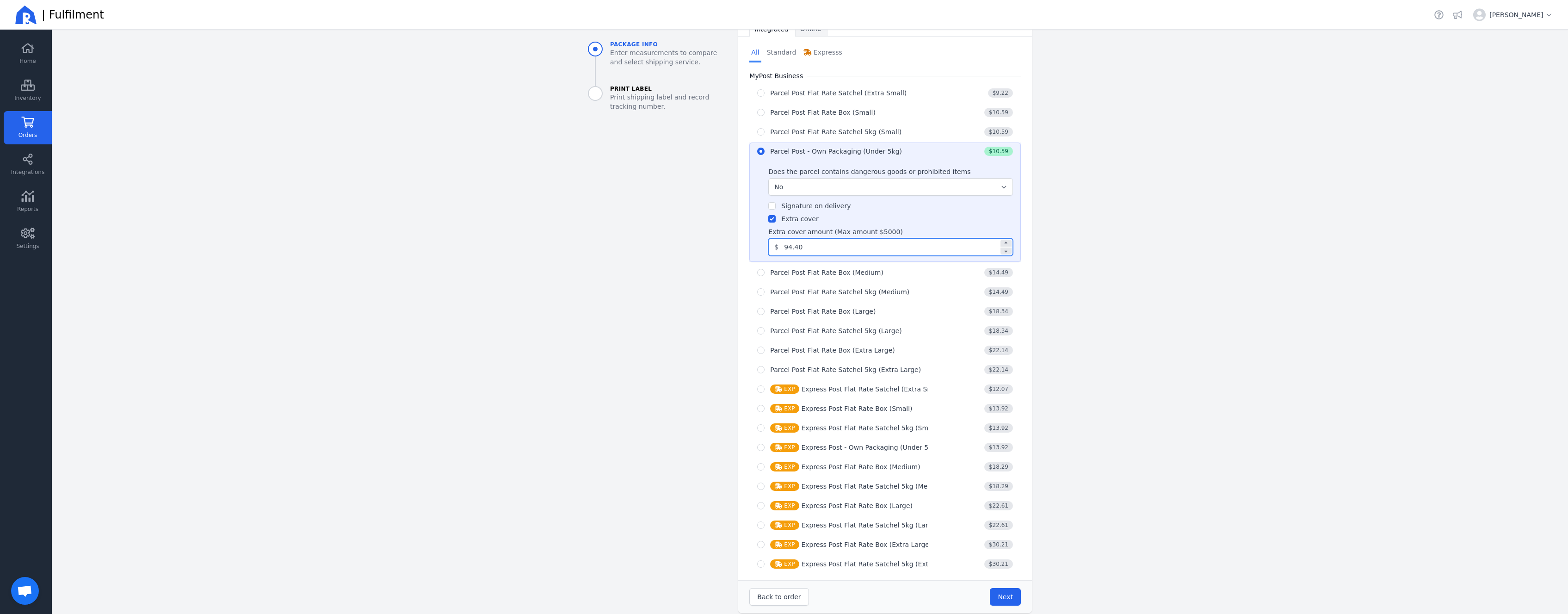
scroll to position [399, 0]
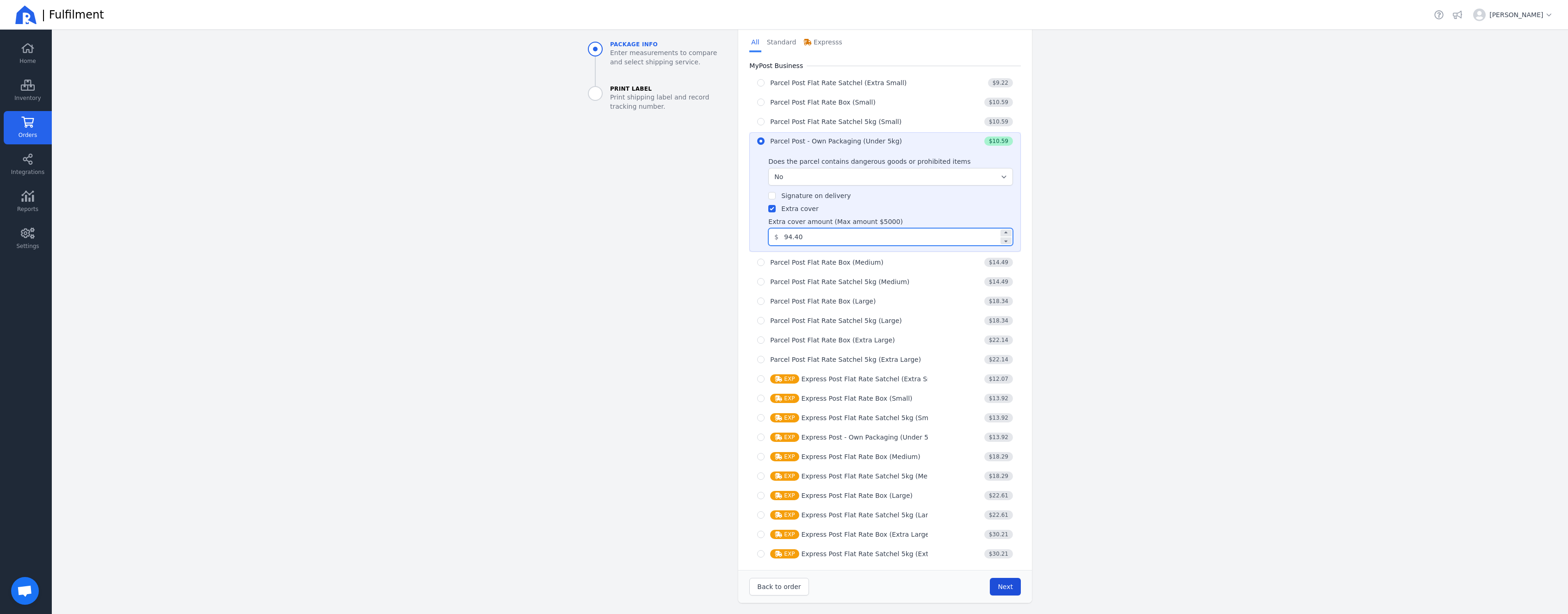
type input "94.40"
click at [994, 589] on button "Next" at bounding box center [1005, 587] width 31 height 18
type input "32.0"
type input "24.0"
type input "11.0"
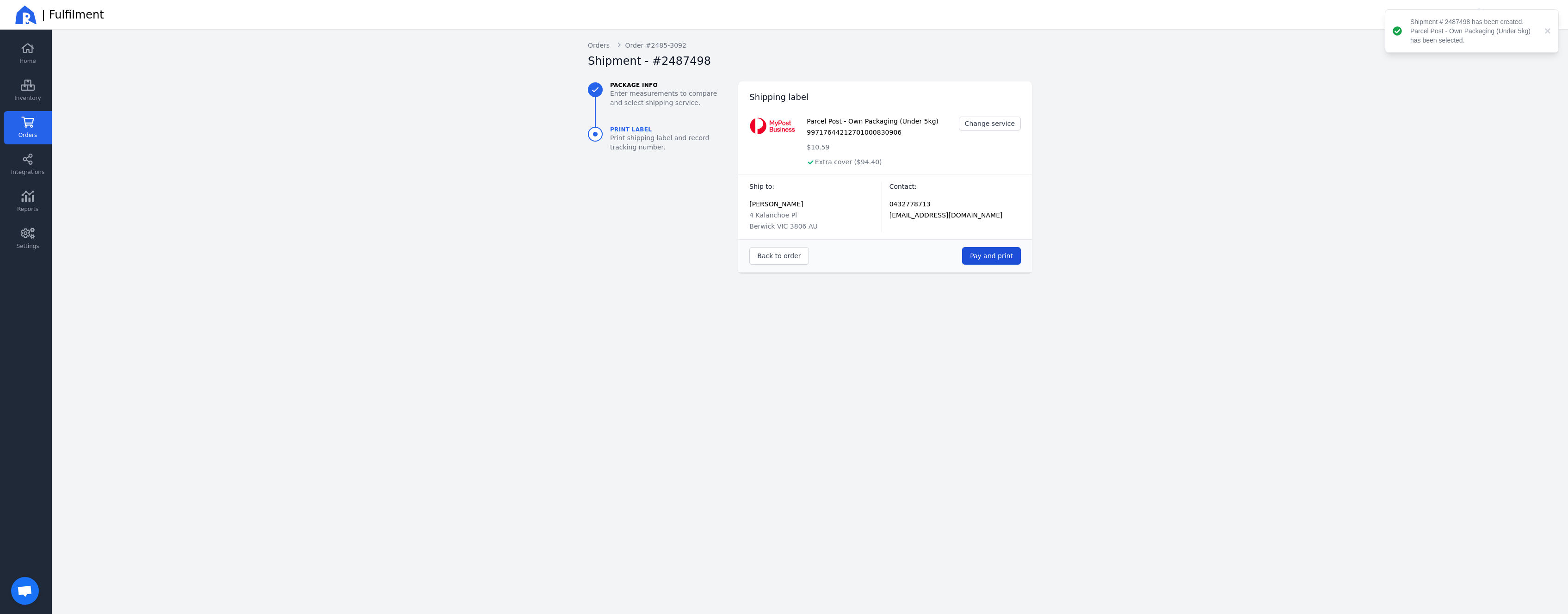
click at [985, 255] on span "Pay and print" at bounding box center [991, 256] width 43 height 8
click at [34, 127] on icon at bounding box center [28, 122] width 14 height 11
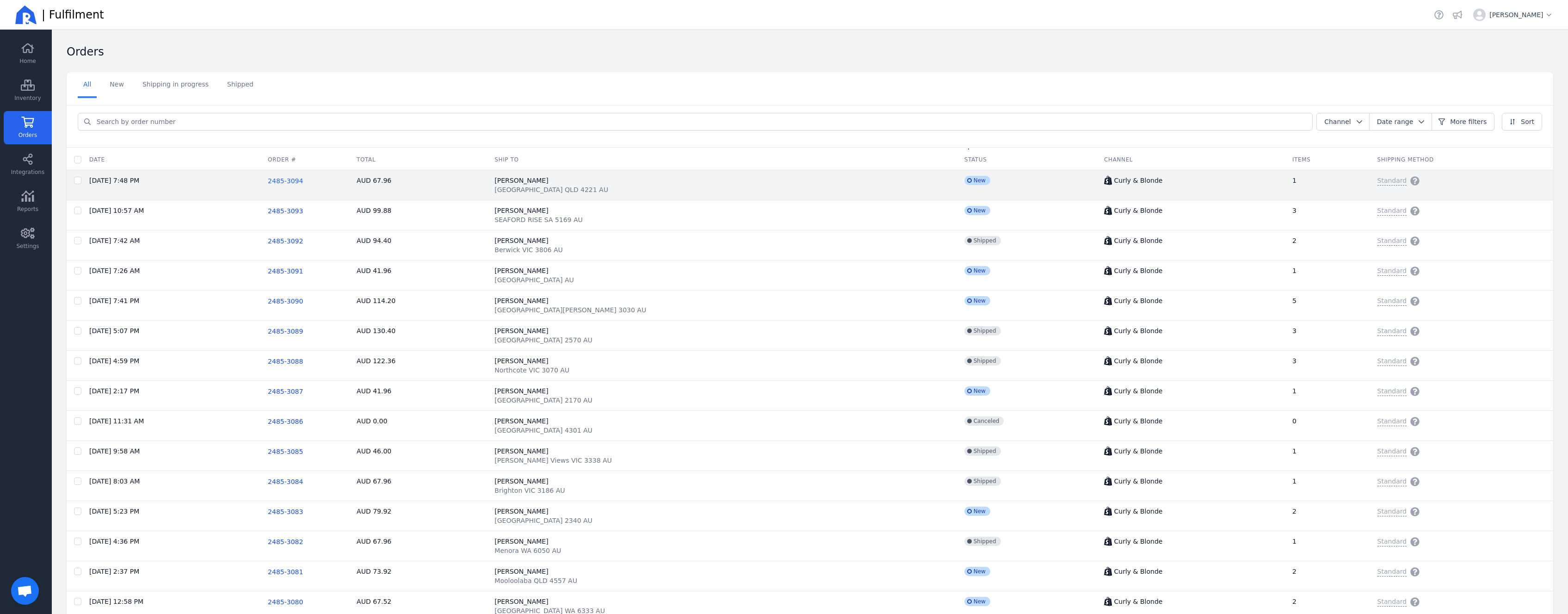
click at [303, 181] on span "2485-3094" at bounding box center [285, 181] width 35 height 8
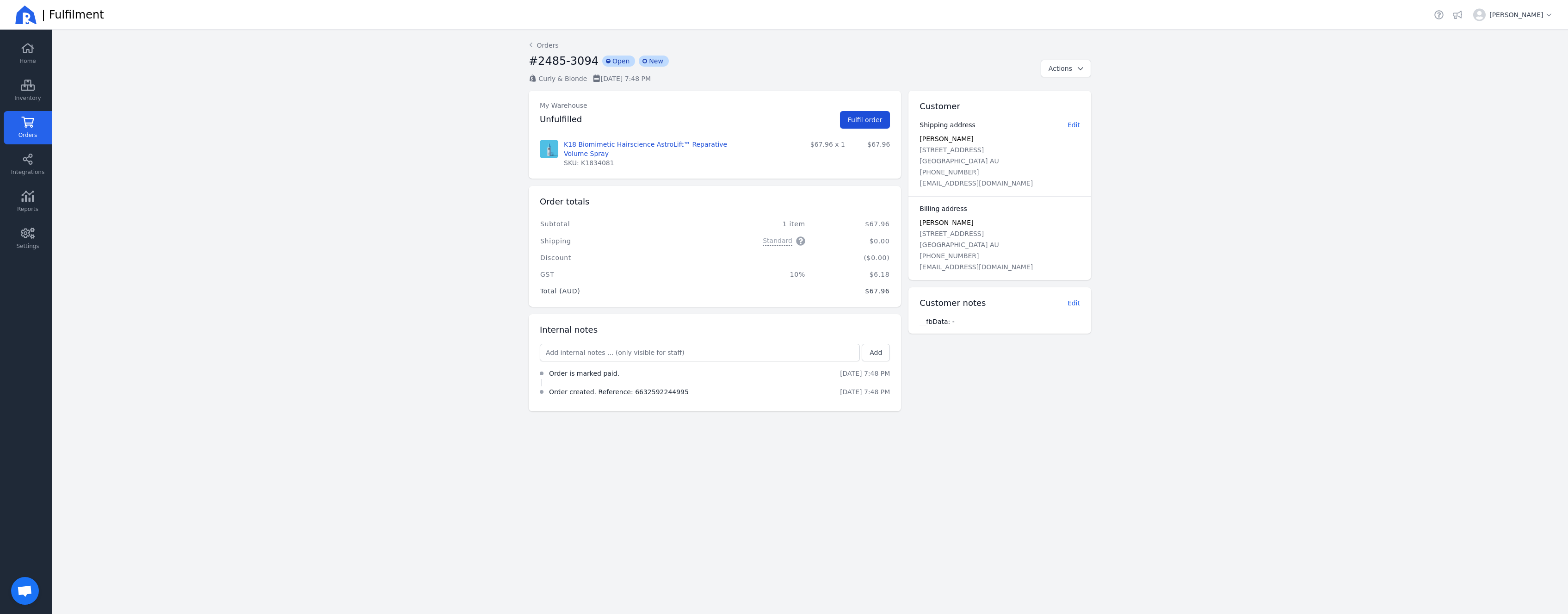
click at [857, 122] on span "Fulfil order" at bounding box center [865, 120] width 34 height 8
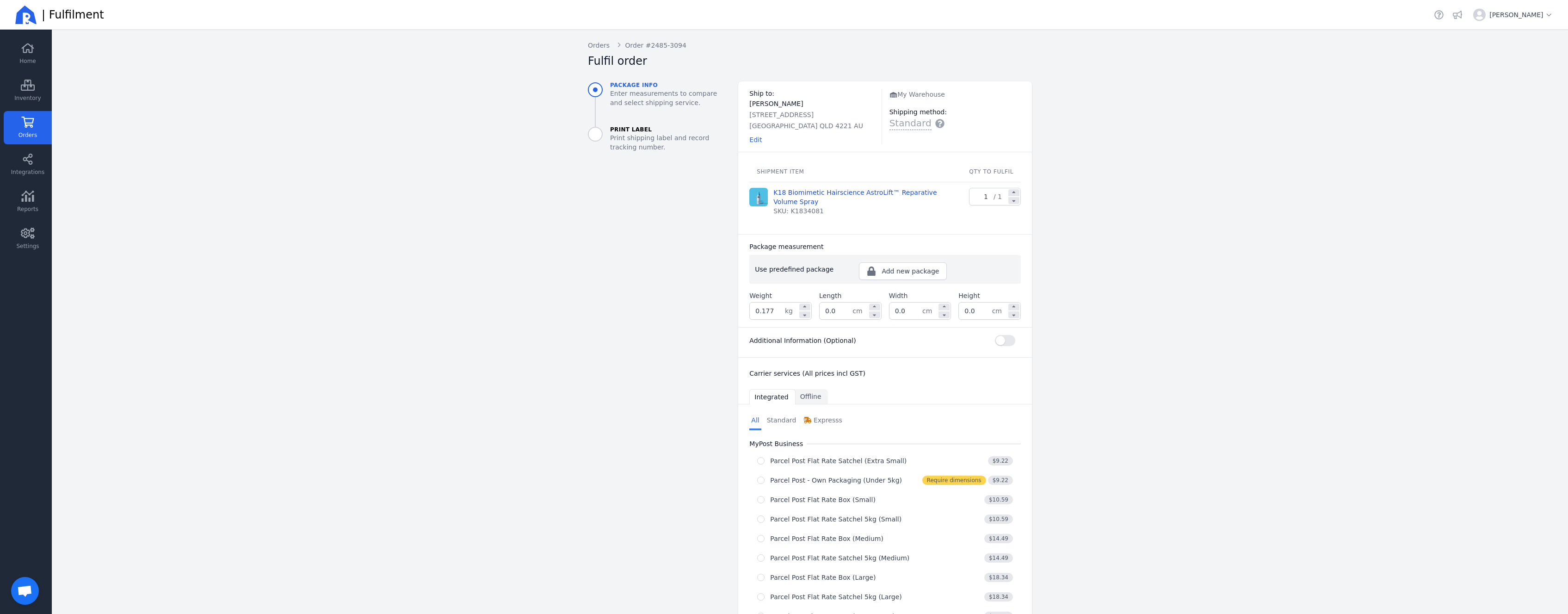
click at [856, 305] on span "cm" at bounding box center [860, 311] width 15 height 17
drag, startPoint x: 840, startPoint y: 314, endPoint x: 765, endPoint y: 308, distance: 75.2
click at [819, 309] on input "0.0" at bounding box center [835, 311] width 33 height 17
type input "19.0"
type input "15.0"
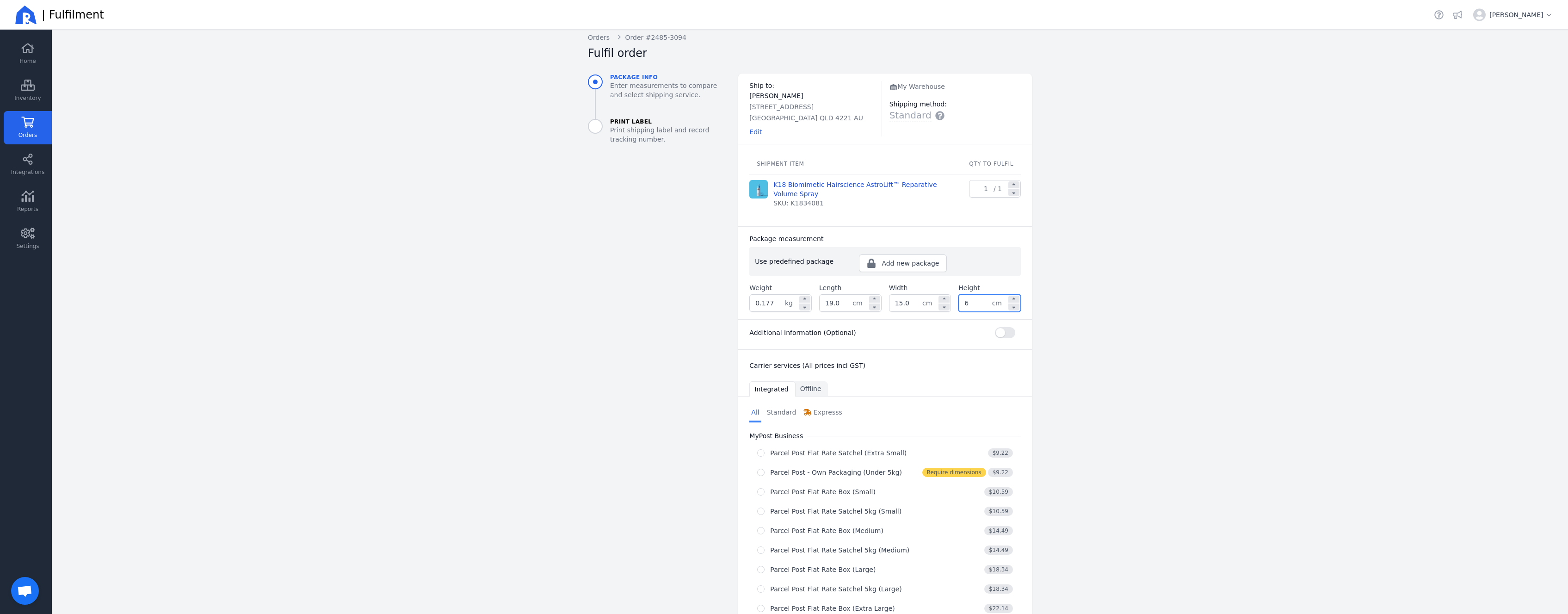
scroll to position [19, 0]
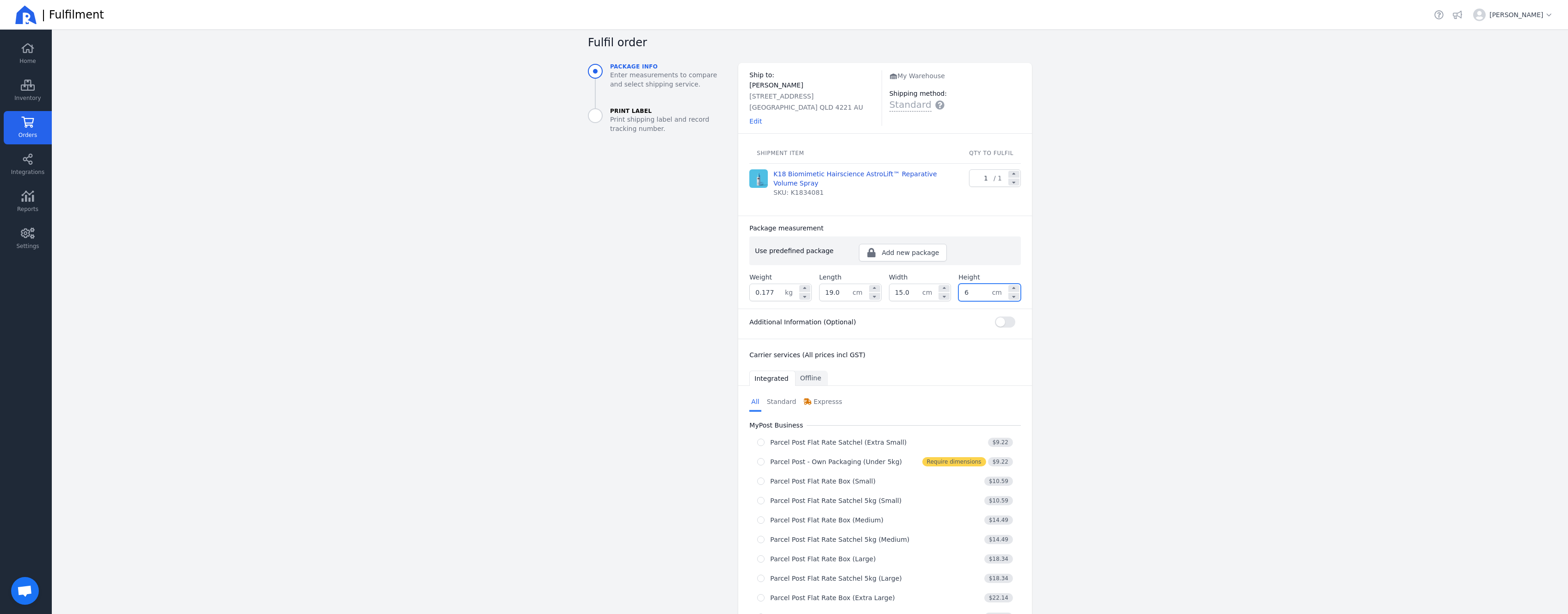
type input "6.0"
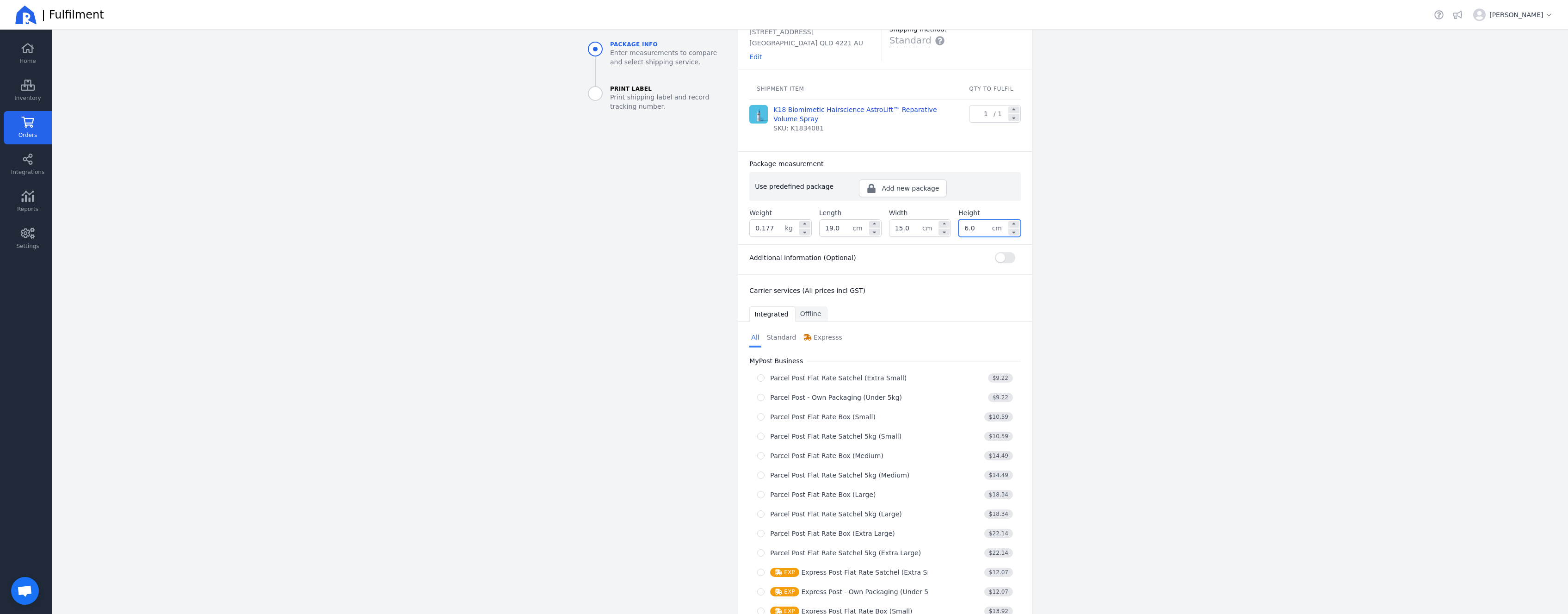
scroll to position [83, 0]
click at [567, 322] on main "Back Orders Order #2485-3094 Fulfil order Package info Enter measurements to co…" at bounding box center [810, 321] width 1516 height 584
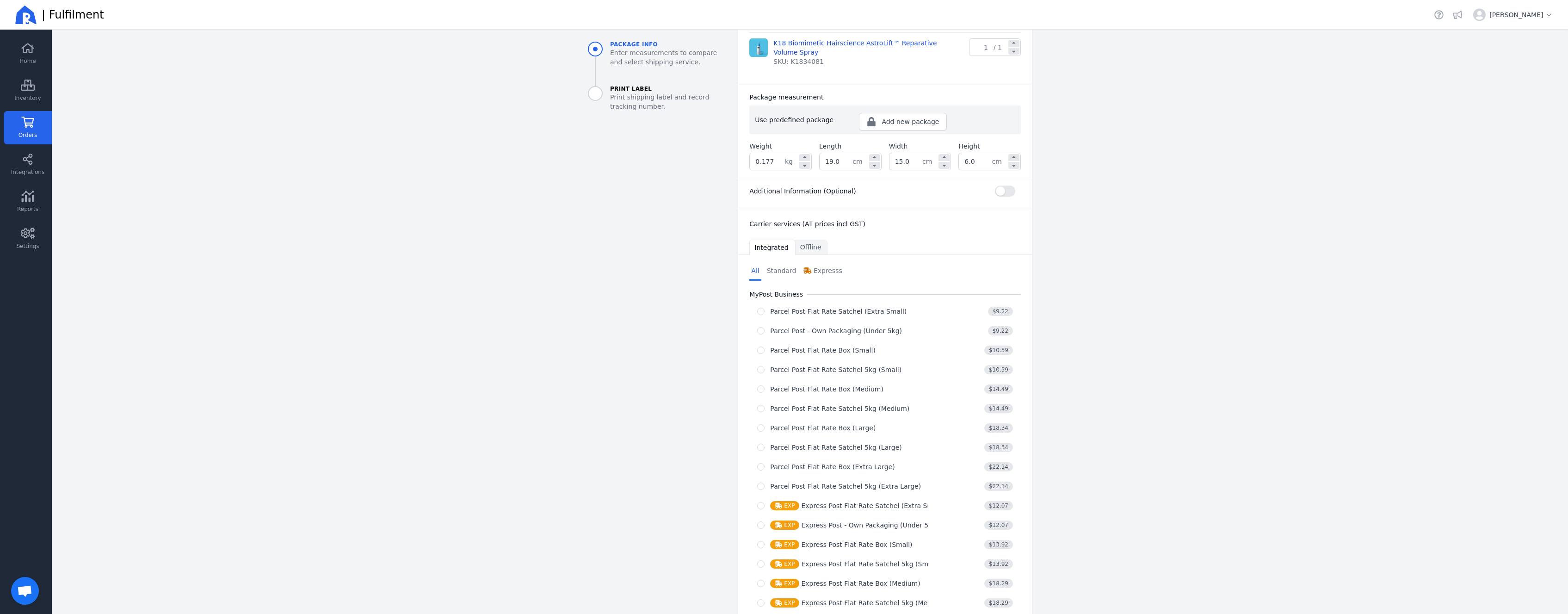
scroll to position [167, 0]
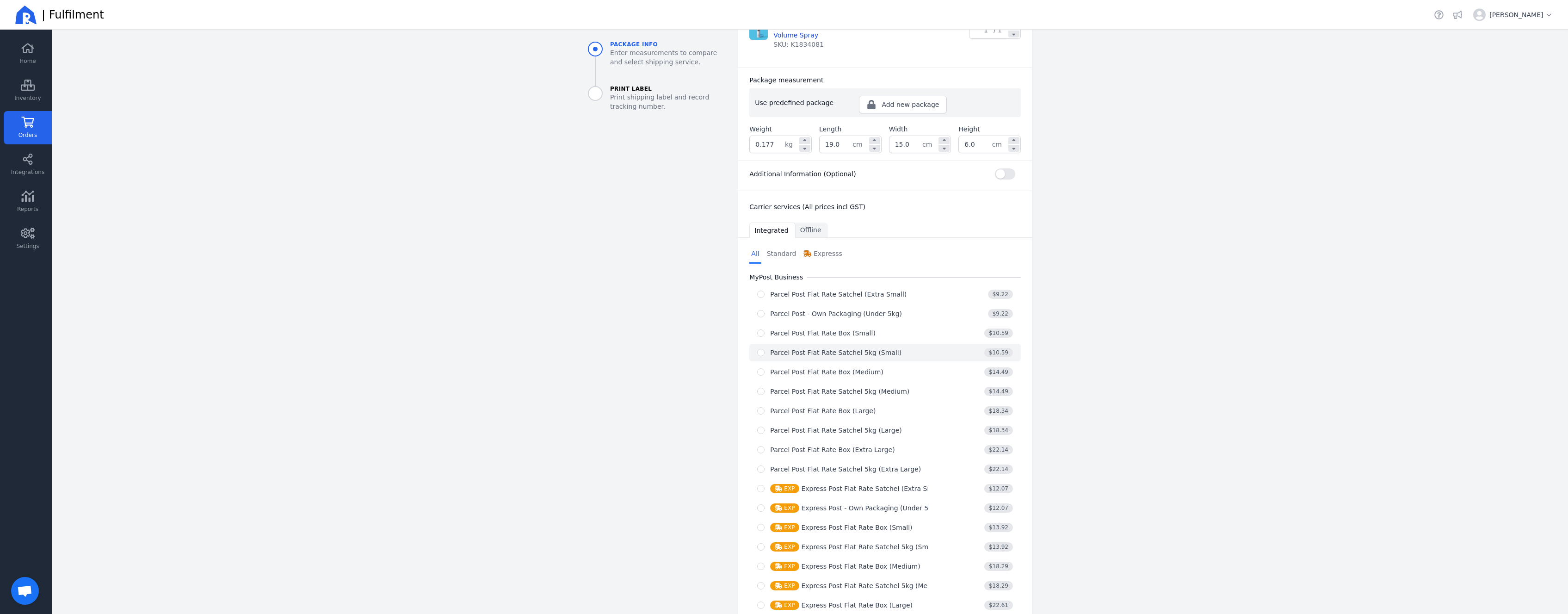
click at [814, 354] on div "Parcel Post Flat Rate Satchel 5kg (Small)" at bounding box center [836, 352] width 131 height 9
select select "0"
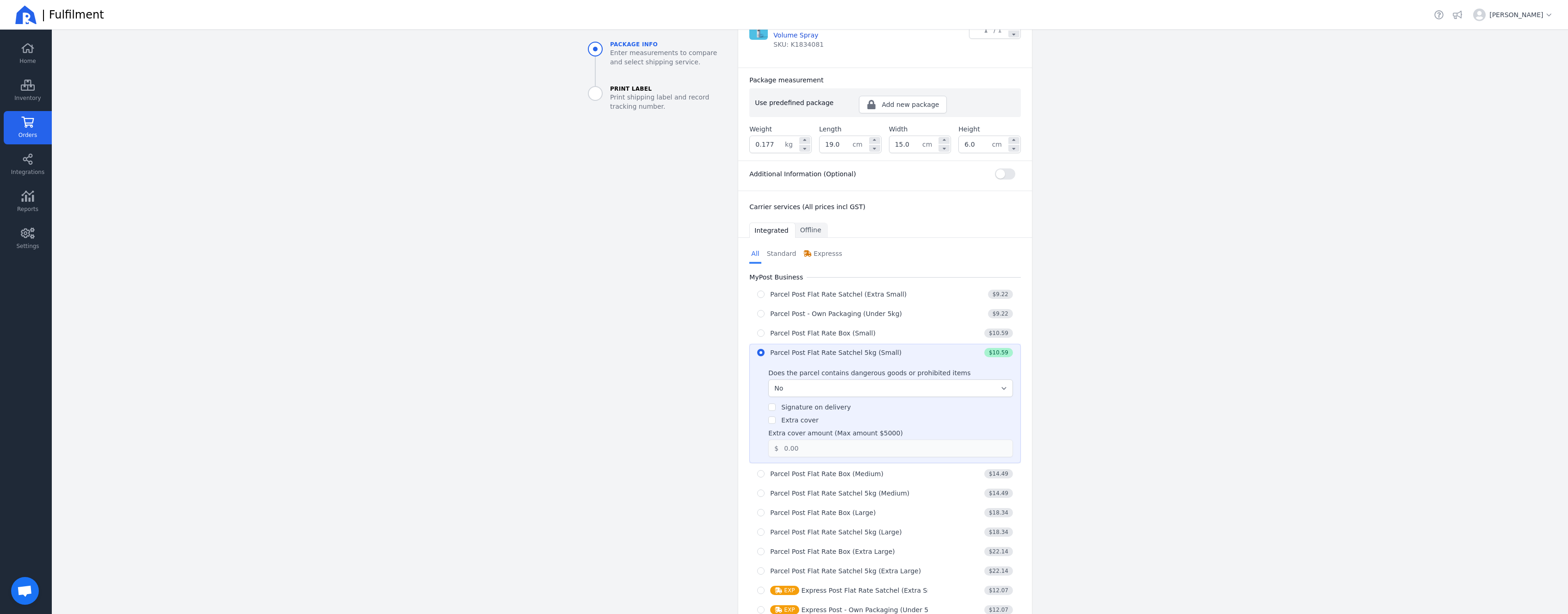
radio input "true"
click at [793, 309] on div "Parcel Post - Own Packaging (Under 5kg)" at bounding box center [836, 313] width 132 height 9
radio input "true"
radio input "false"
select select "0"
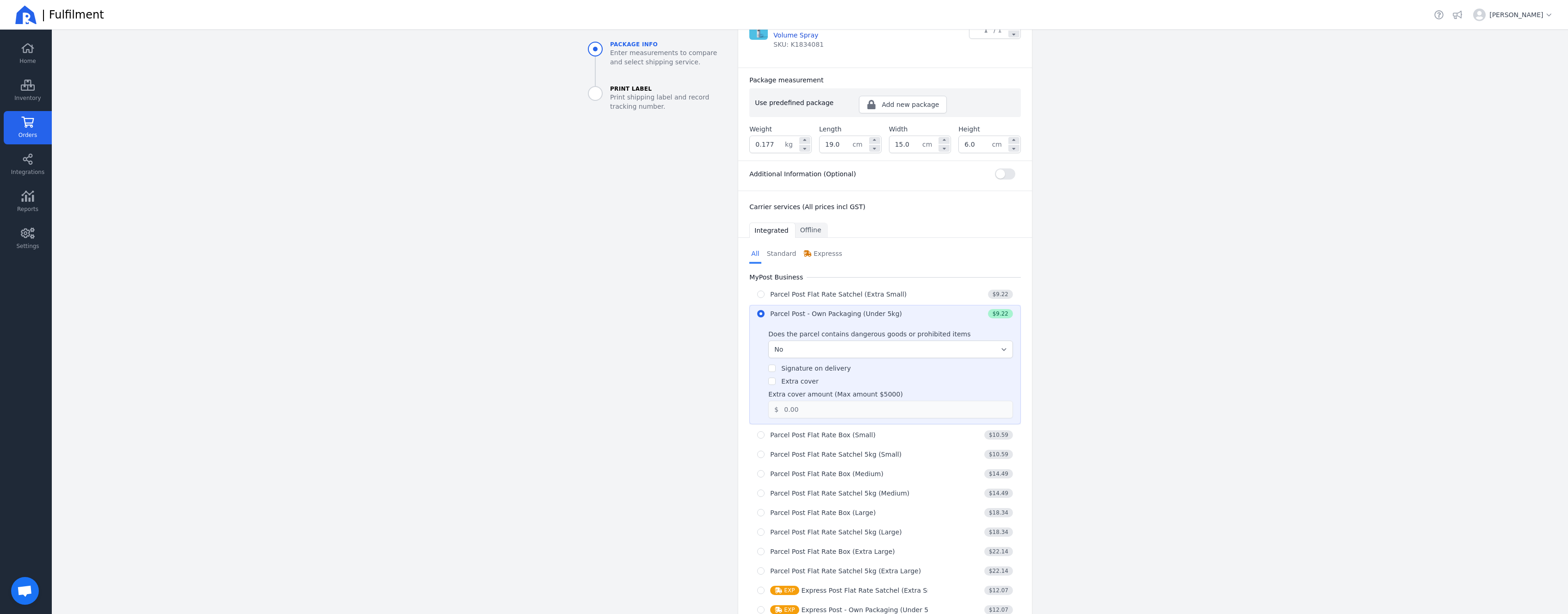
click at [801, 381] on label "Extra cover" at bounding box center [800, 381] width 37 height 8
click at [775, 381] on input "Extra cover" at bounding box center [772, 381] width 8 height 8
checkbox input "true"
drag, startPoint x: 784, startPoint y: 411, endPoint x: 736, endPoint y: 403, distance: 48.7
click at [779, 403] on input "0.00" at bounding box center [889, 409] width 221 height 17
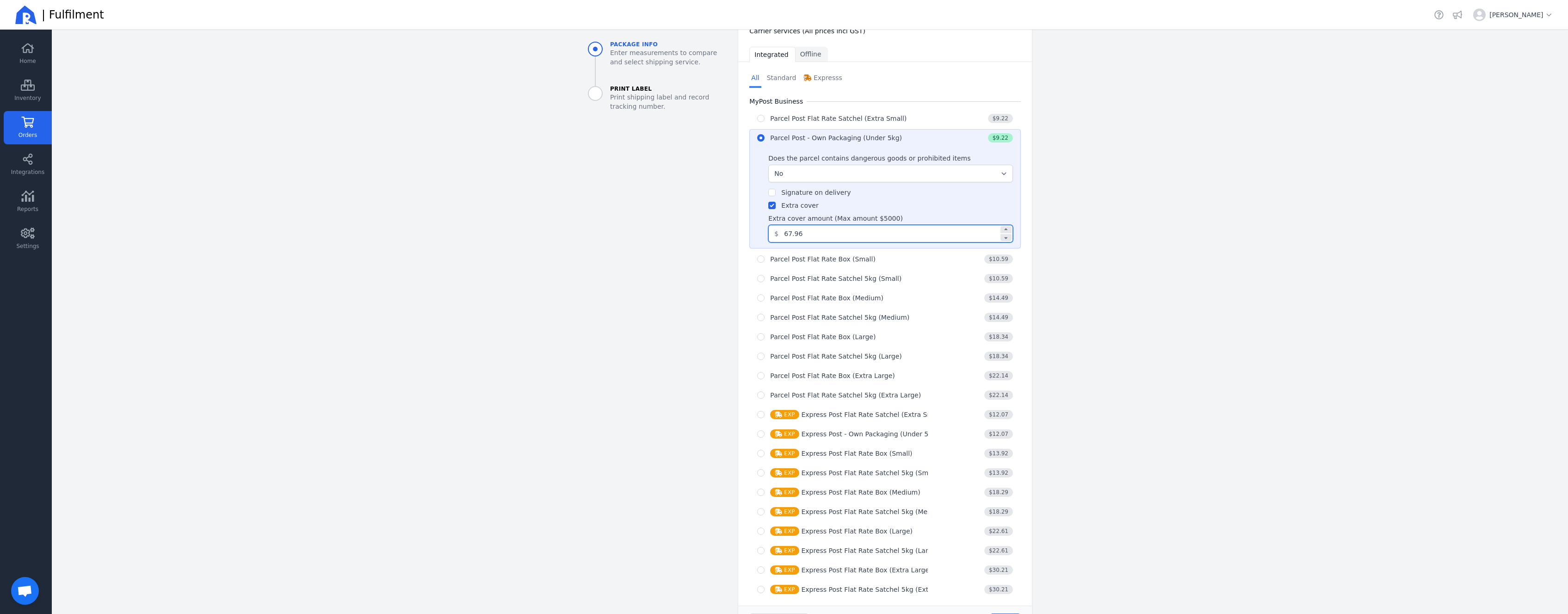
scroll to position [378, 0]
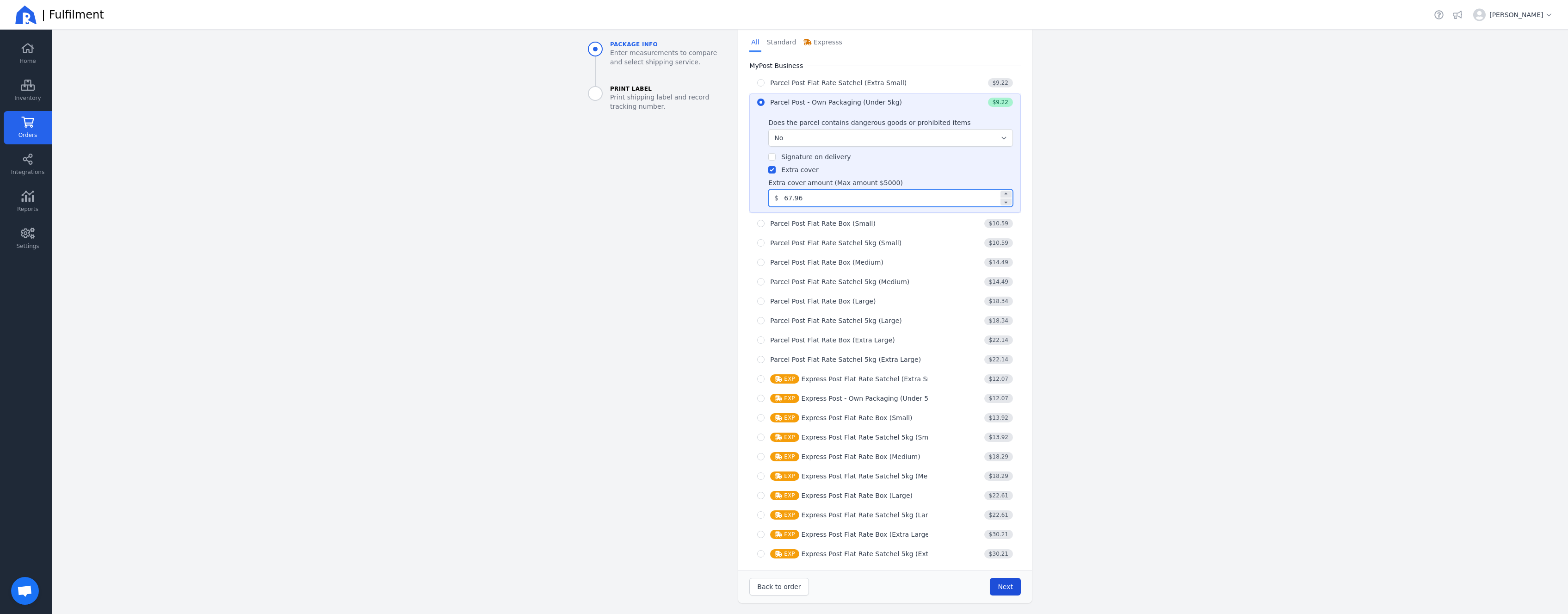
type input "67.96"
click at [1011, 590] on button "Next" at bounding box center [1005, 587] width 31 height 18
type input "19.0"
type input "15.0"
type input "6.0"
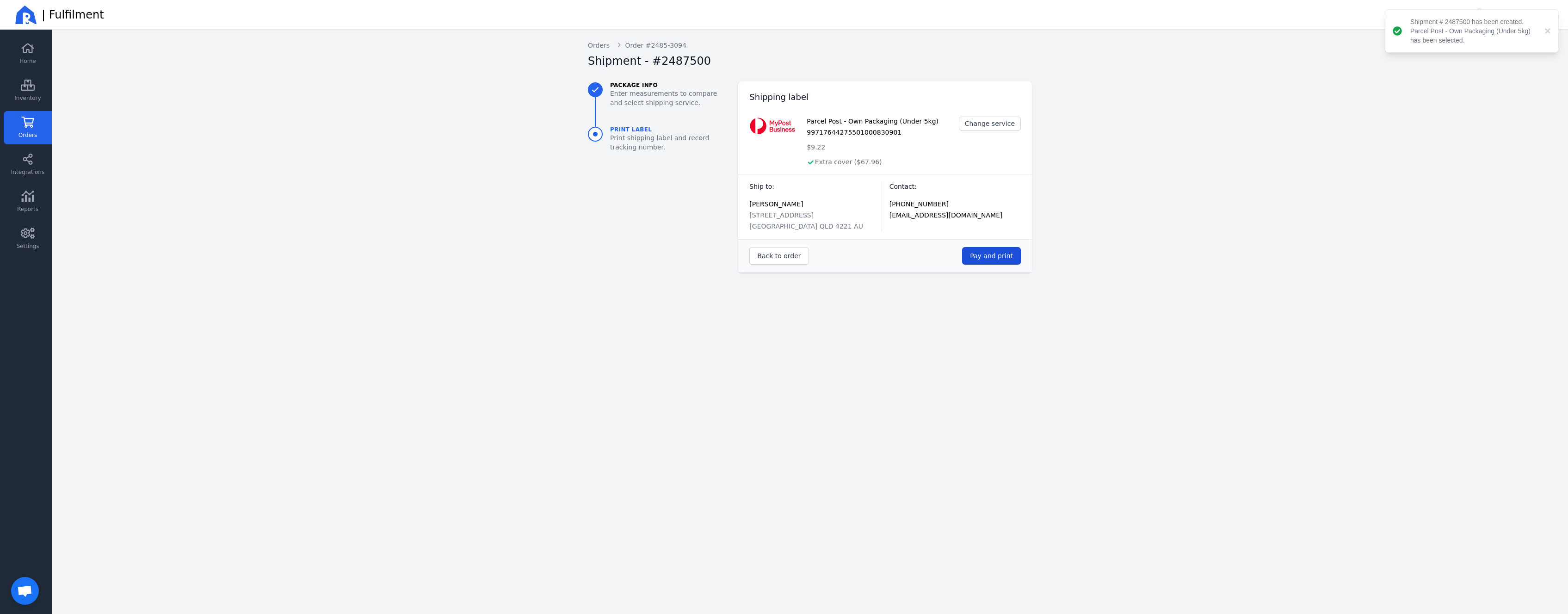
click at [991, 256] on span "Pay and print" at bounding box center [991, 256] width 43 height 8
click at [35, 60] on span "Home" at bounding box center [27, 61] width 16 height 8
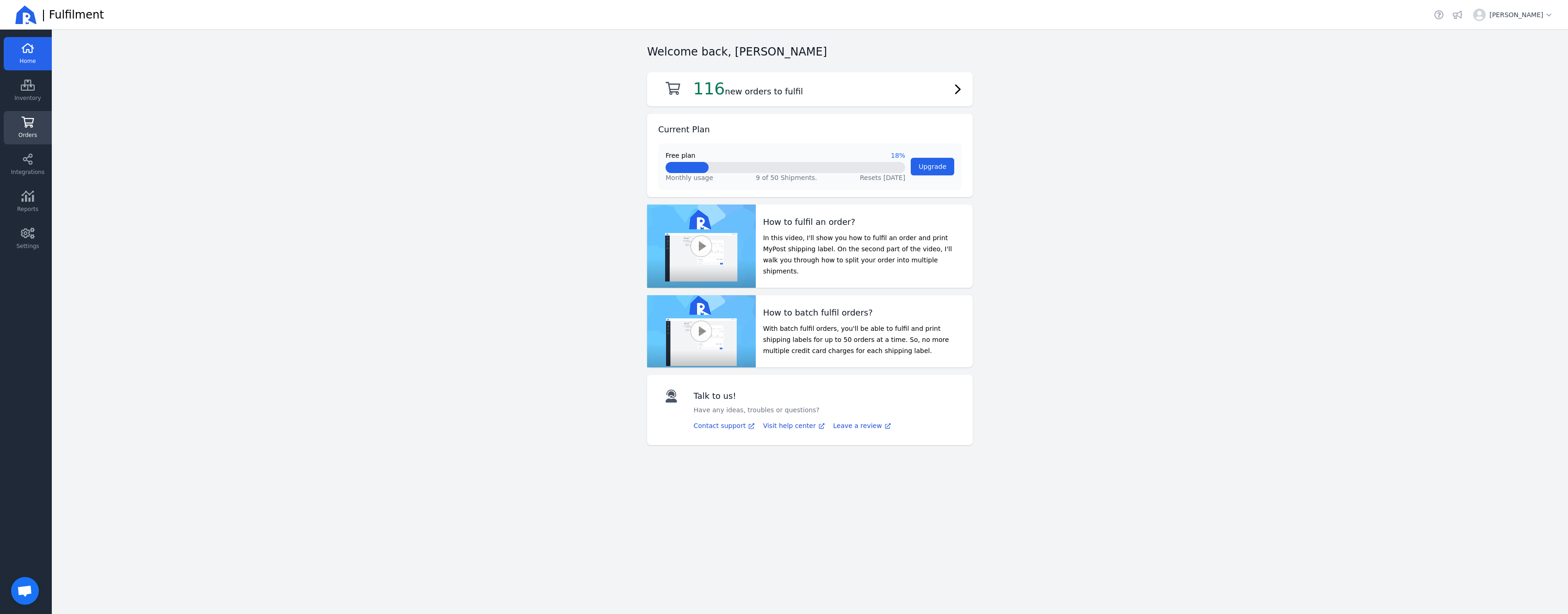
click at [38, 148] on link "Orders" at bounding box center [27, 165] width 48 height 33
